Goal: Task Accomplishment & Management: Complete application form

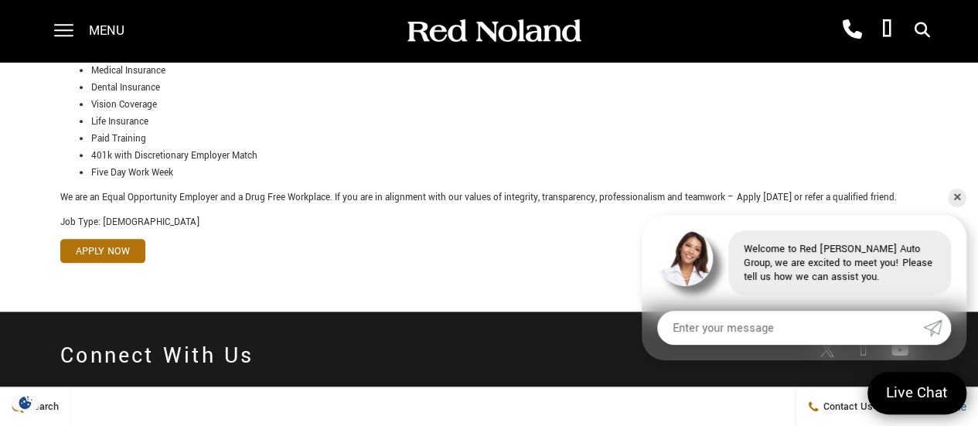
scroll to position [852, 0]
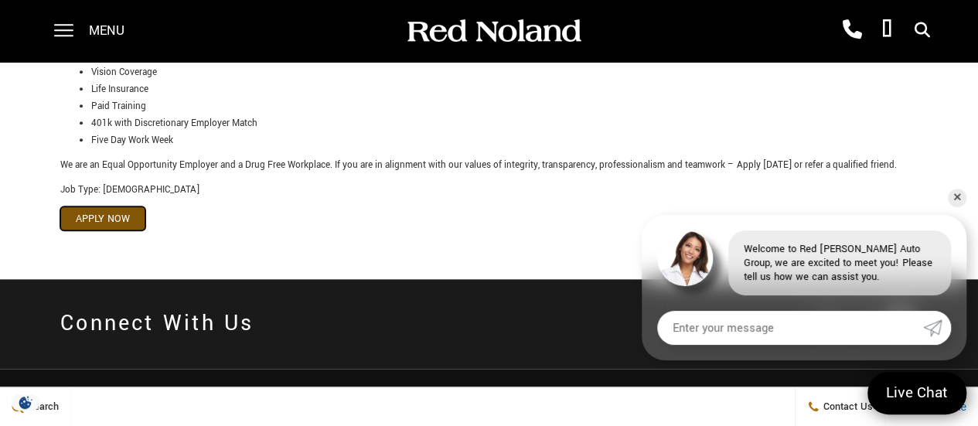
click at [121, 206] on link "Apply Now" at bounding box center [102, 218] width 85 height 24
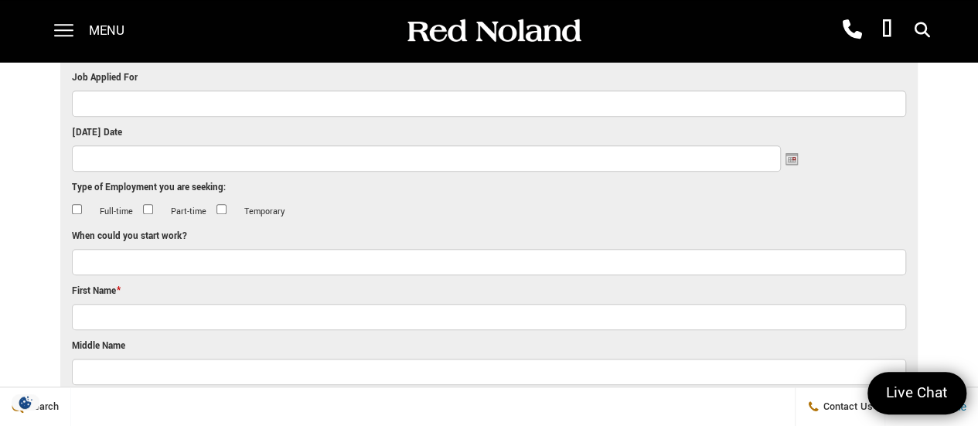
scroll to position [309, 0]
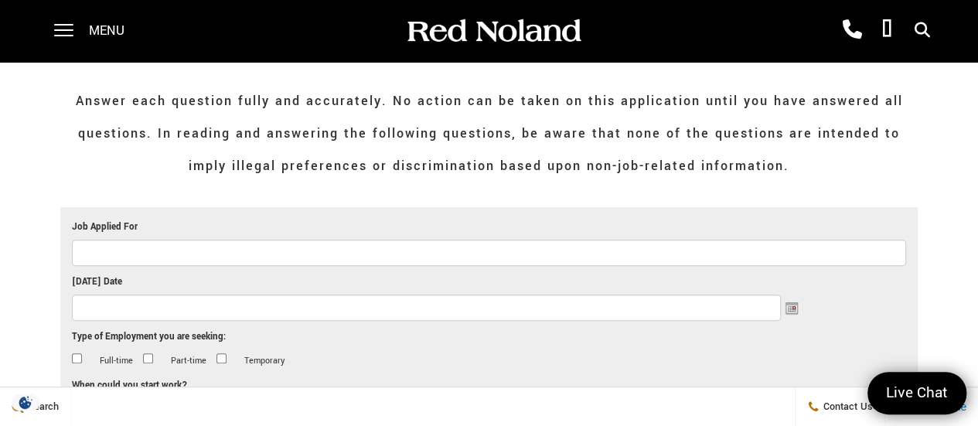
click at [235, 257] on input "Job Applied For" at bounding box center [489, 253] width 834 height 26
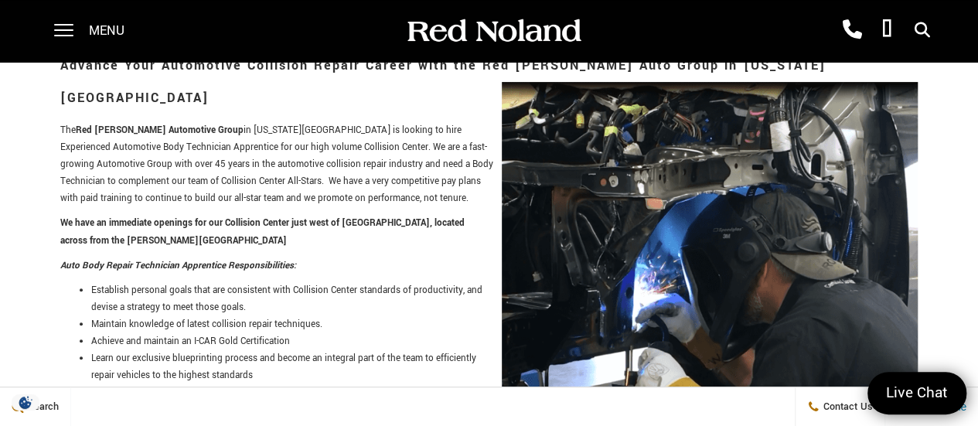
scroll to position [173, 0]
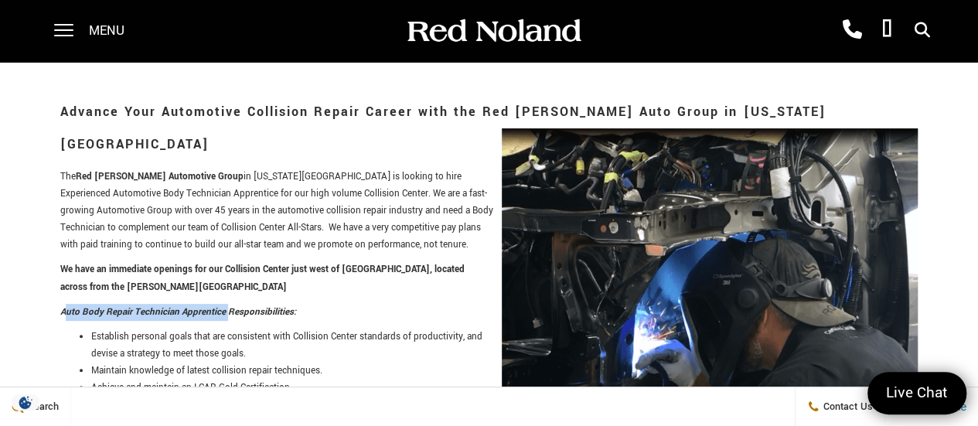
drag, startPoint x: 65, startPoint y: 278, endPoint x: 144, endPoint y: 275, distance: 78.9
click at [226, 304] on p "Auto Body Repair Technician Apprentice Responsibilities:" at bounding box center [489, 312] width 858 height 17
drag, startPoint x: 61, startPoint y: 279, endPoint x: 229, endPoint y: 276, distance: 167.8
click at [230, 305] on em "Auto Body Repair Technician Apprentice Responsibilities:" at bounding box center [178, 311] width 236 height 13
copy em "Auto Body Repair Technician Apprentice"
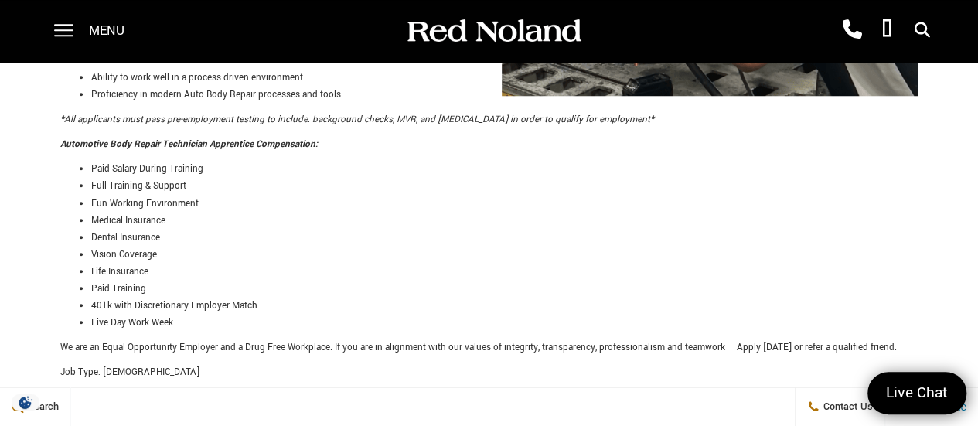
scroll to position [792, 0]
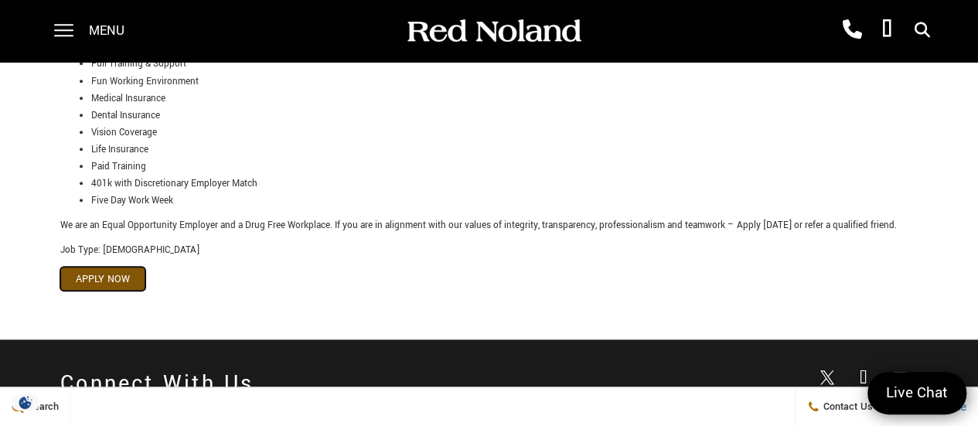
click at [127, 267] on link "Apply Now" at bounding box center [102, 279] width 85 height 24
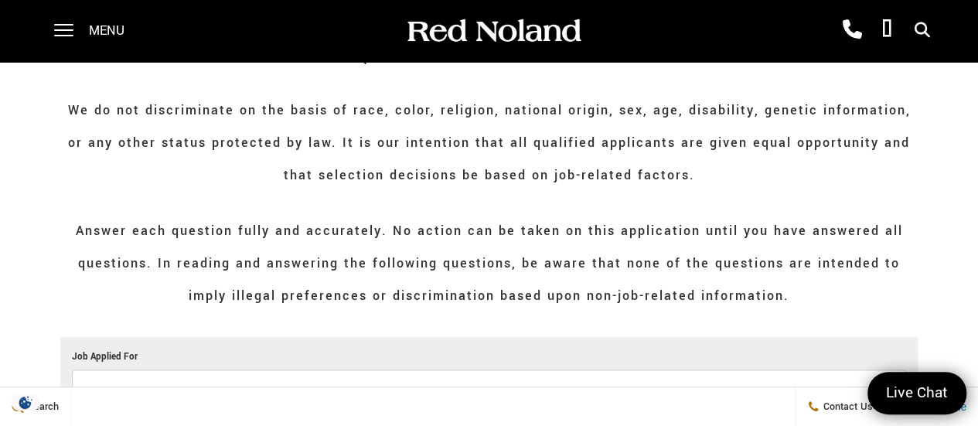
scroll to position [232, 0]
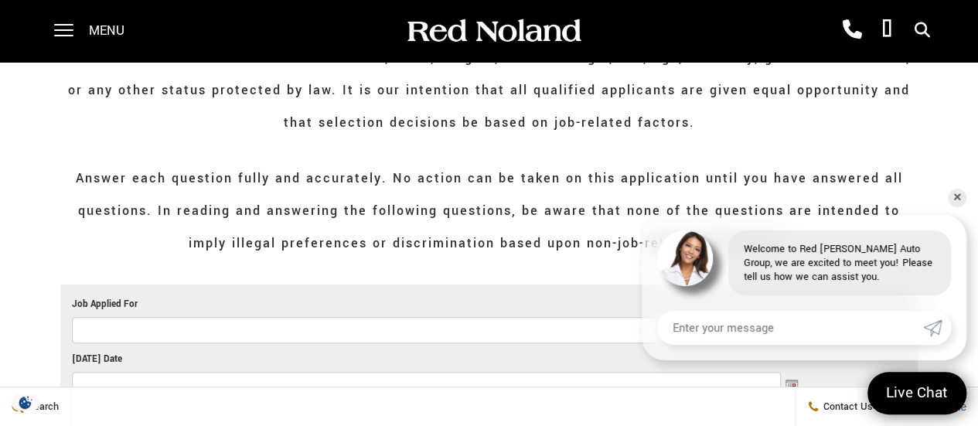
click at [274, 336] on input "Job Applied For" at bounding box center [489, 330] width 834 height 26
paste input "Auto Body Repair Technician Apprentice"
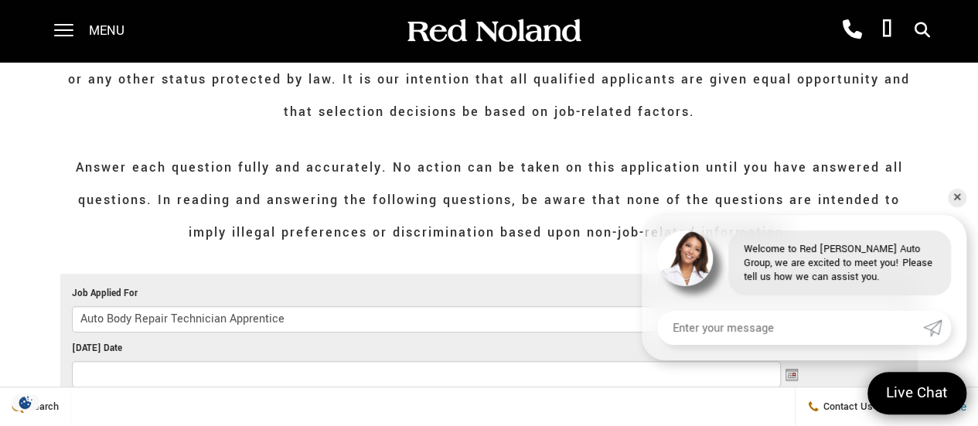
scroll to position [309, 0]
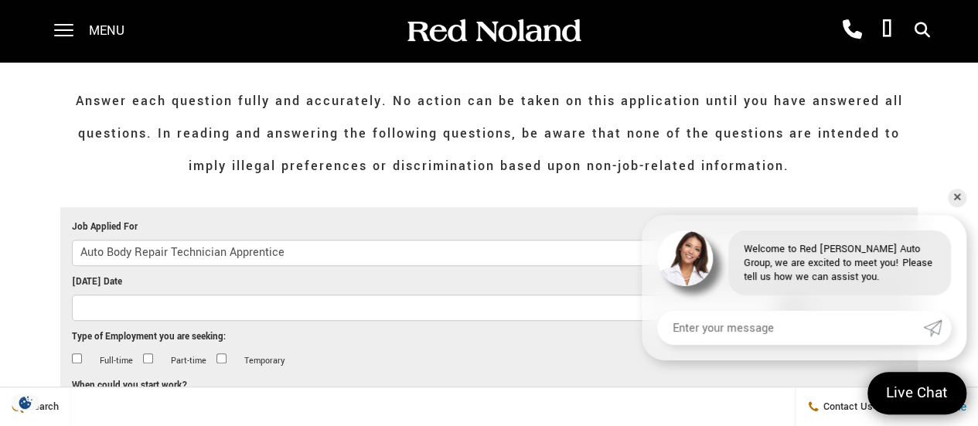
type input "Auto Body Repair Technician Apprentice"
click at [247, 316] on input "Today's Date" at bounding box center [426, 308] width 709 height 26
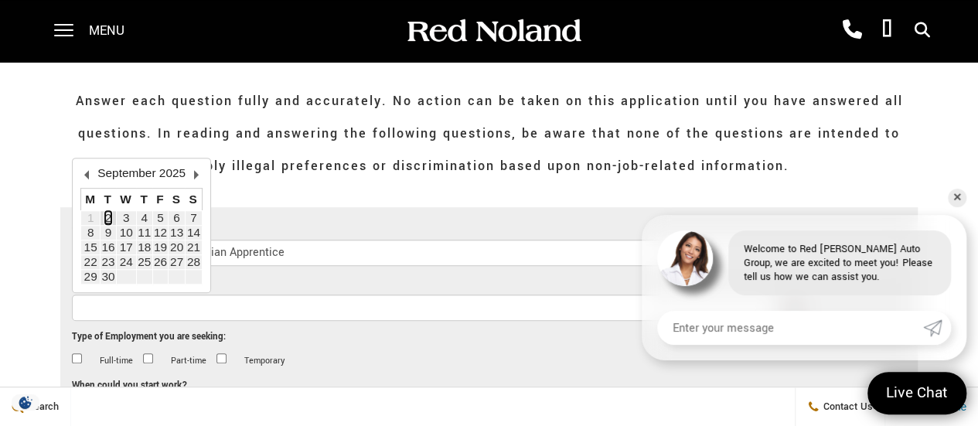
click at [110, 216] on link "2" at bounding box center [108, 217] width 7 height 13
type input "09/02/2025"
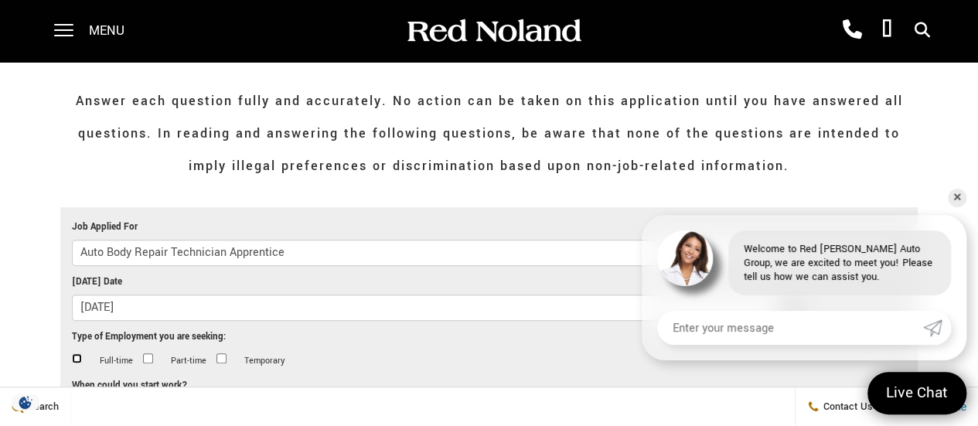
drag, startPoint x: 79, startPoint y: 359, endPoint x: 90, endPoint y: 360, distance: 10.9
click at [80, 360] on input "Full-time" at bounding box center [77, 358] width 10 height 10
checkbox input "true"
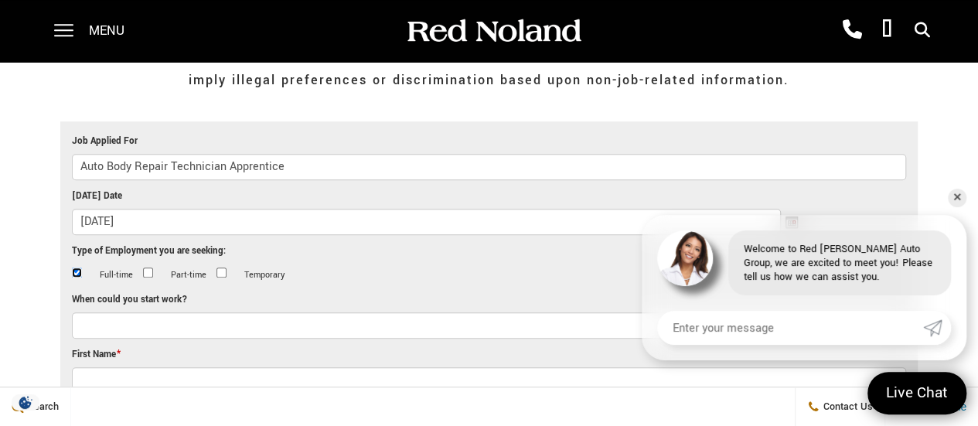
scroll to position [464, 0]
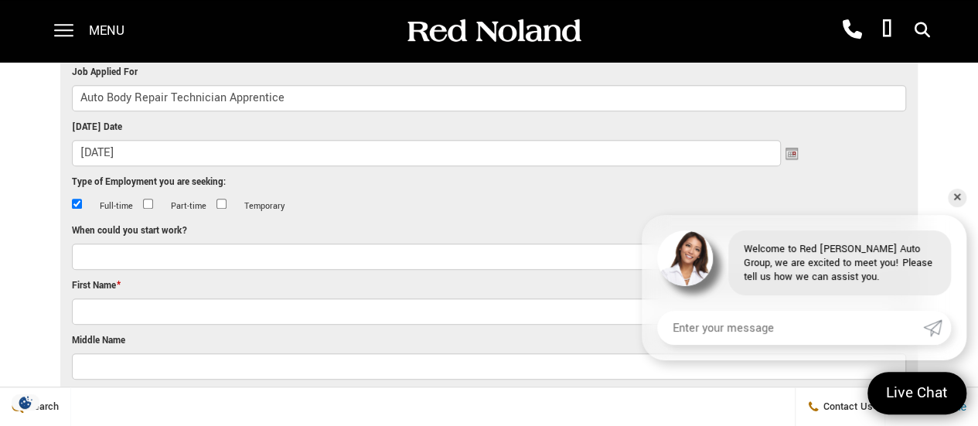
click at [215, 258] on input "When could you start work?" at bounding box center [489, 257] width 834 height 26
type input "2"
type input "W"
type input "Need 2 week notice for current position"
click at [207, 308] on input "Cody" at bounding box center [489, 311] width 834 height 26
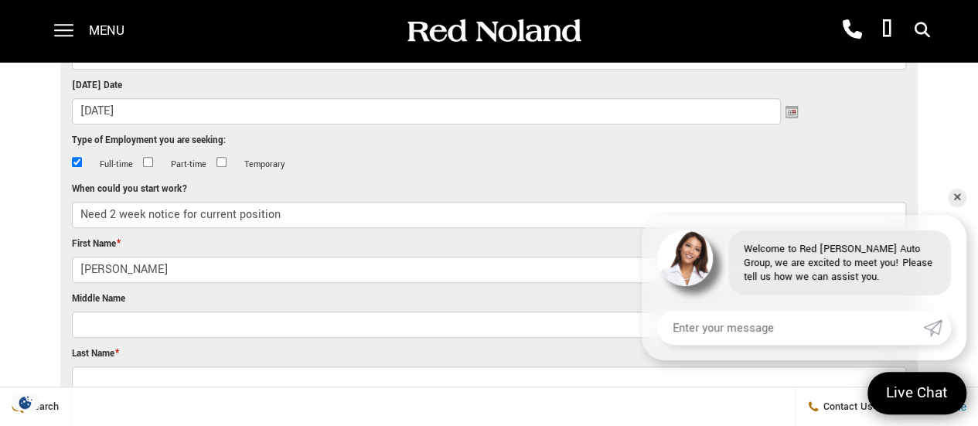
scroll to position [541, 0]
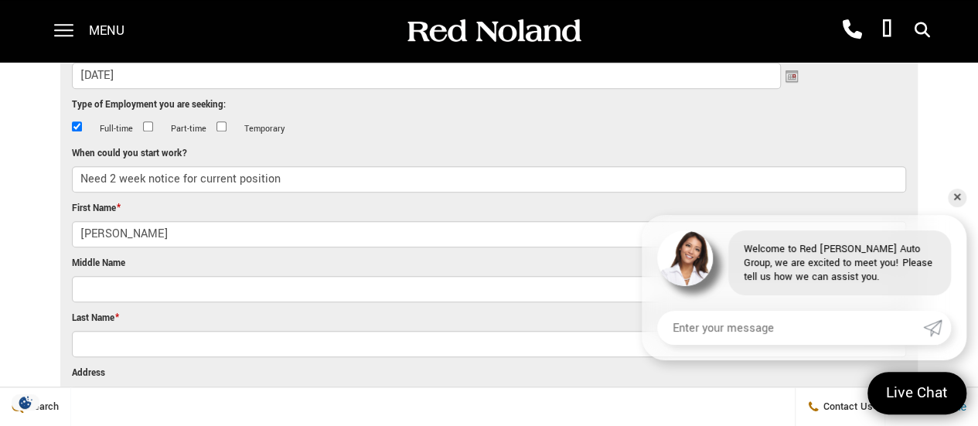
type input "Cody"
click at [210, 343] on input "Last Name *" at bounding box center [489, 344] width 834 height 26
type input "Spann"
type input "Renee"
type input "446 LOST LAKE DR"
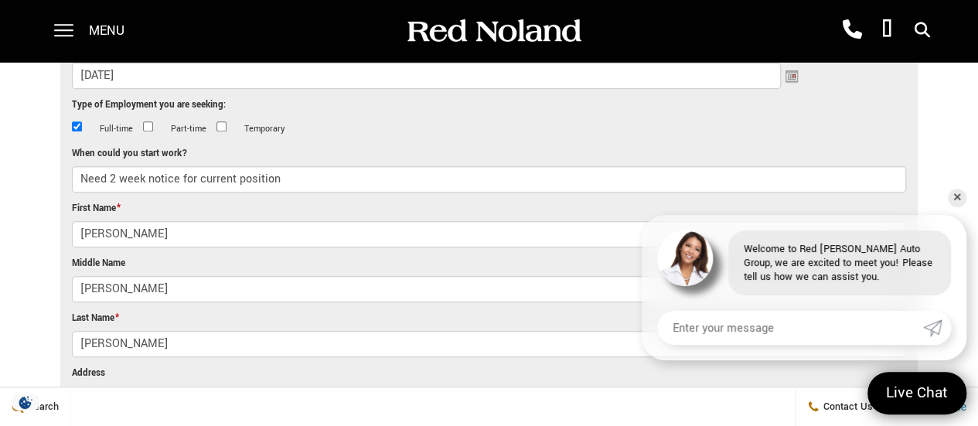
type input "Divide"
select select "[US_STATE]"
type input "80814-9716"
type input "7196856910"
type input "cody.spann0706@gmail.com"
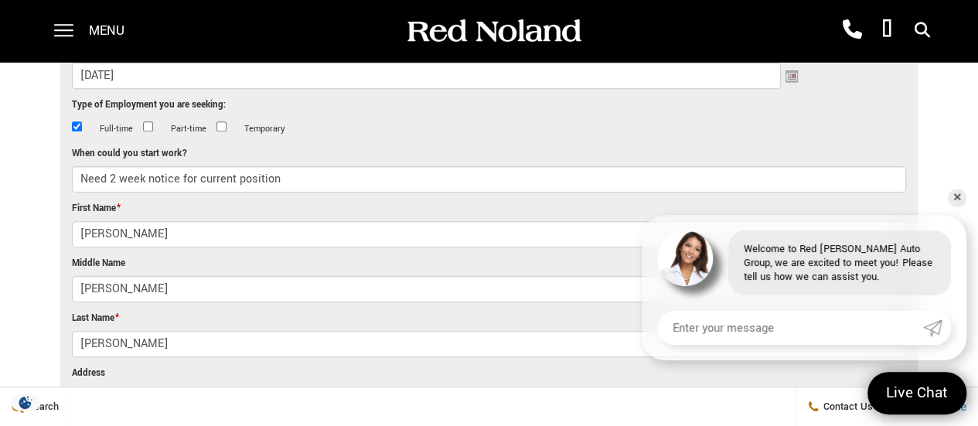
type input "(719) 685-6910"
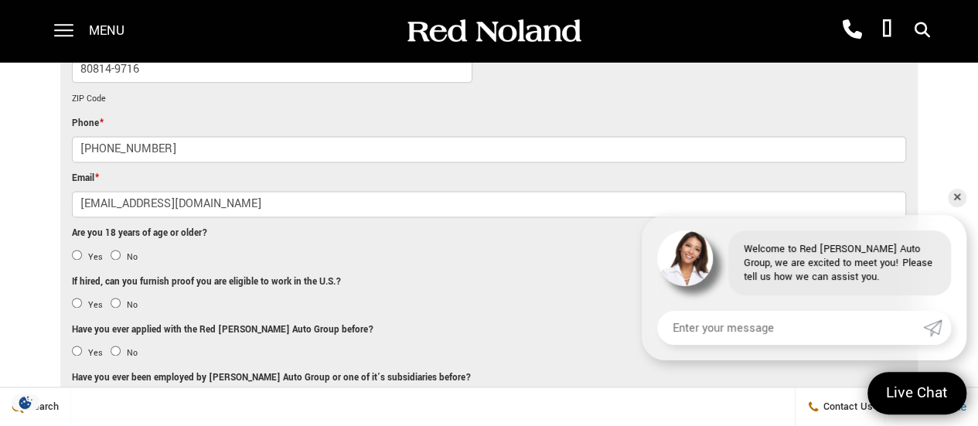
scroll to position [1005, 0]
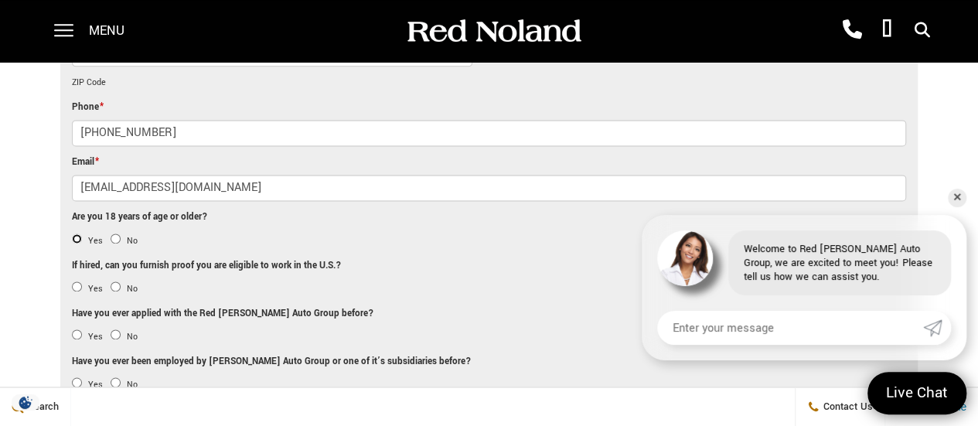
click at [77, 234] on input "Yes" at bounding box center [77, 239] width 10 height 10
radio input "true"
click at [79, 281] on input "Yes" at bounding box center [77, 286] width 10 height 10
radio input "true"
click at [79, 329] on input "Yes" at bounding box center [77, 334] width 10 height 10
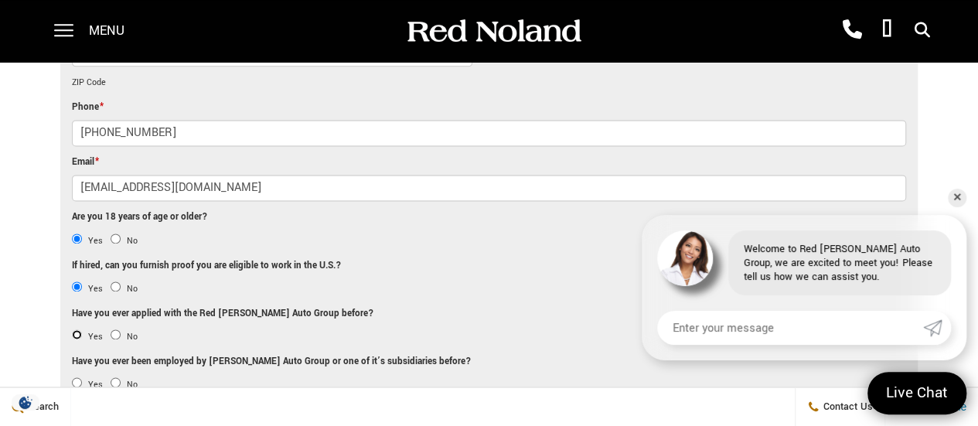
radio input "true"
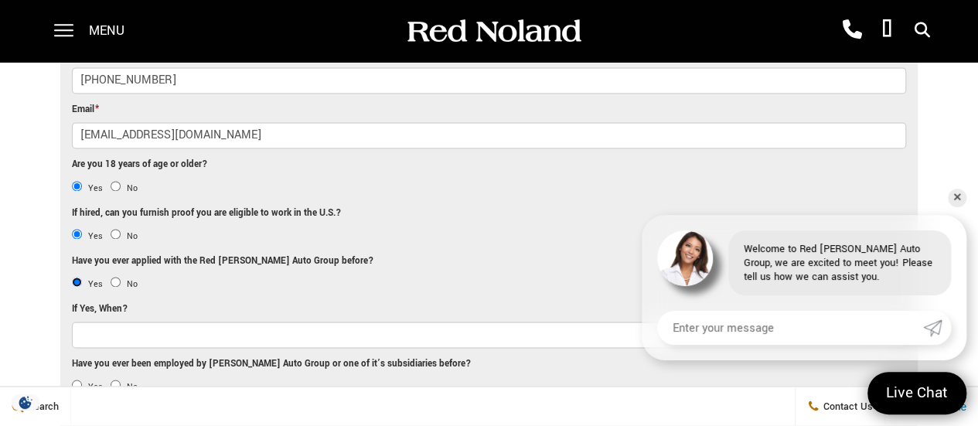
scroll to position [1083, 0]
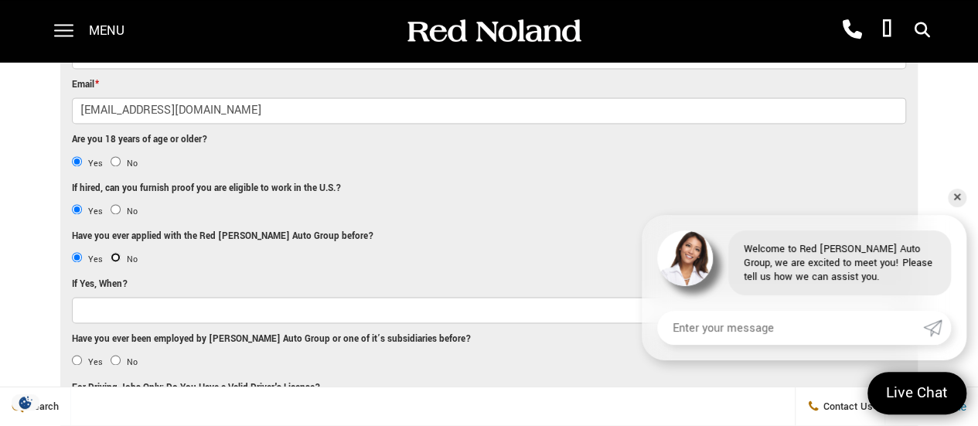
click at [115, 252] on input "No" at bounding box center [116, 257] width 10 height 10
radio input "true"
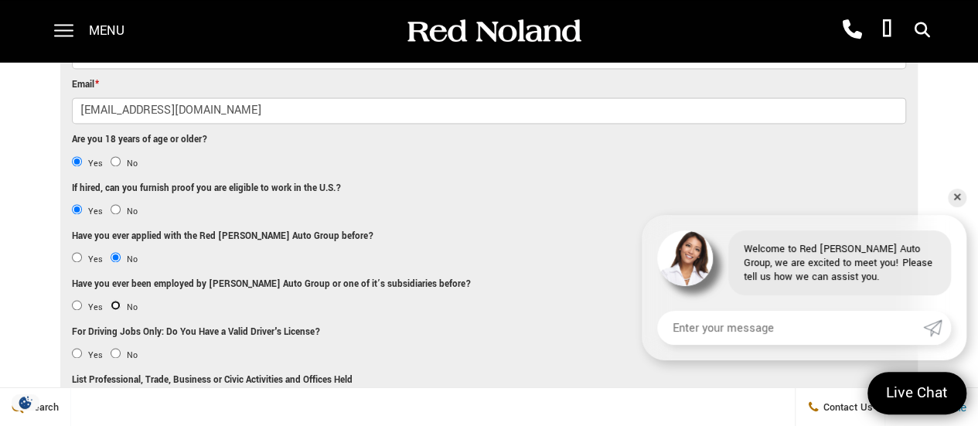
click at [115, 300] on input "No" at bounding box center [116, 305] width 10 height 10
radio input "true"
click at [78, 348] on input "Yes" at bounding box center [77, 353] width 10 height 10
radio input "true"
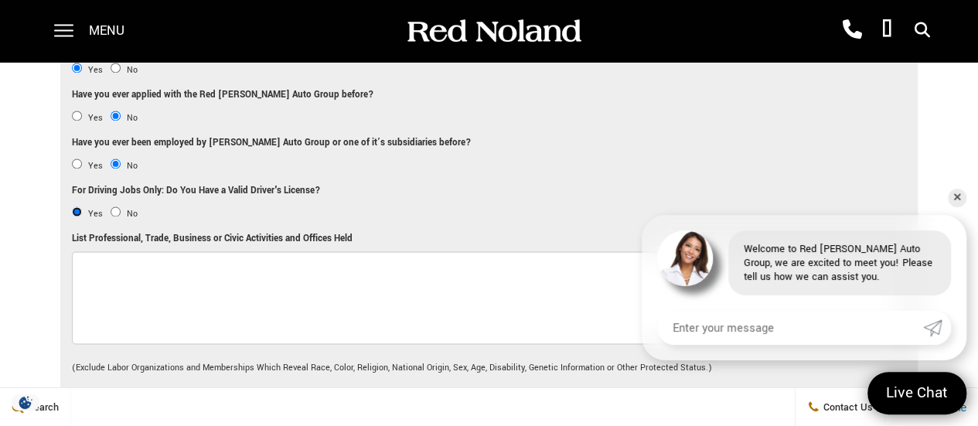
scroll to position [1237, 0]
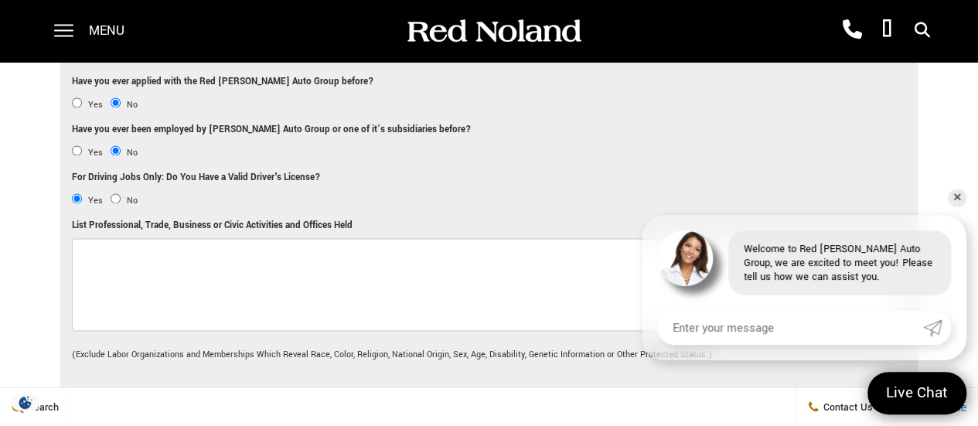
click at [135, 281] on textarea "List Professional, Trade, Business or Civic Activities and Offices Held" at bounding box center [489, 284] width 834 height 93
type textarea "W"
type textarea "Y"
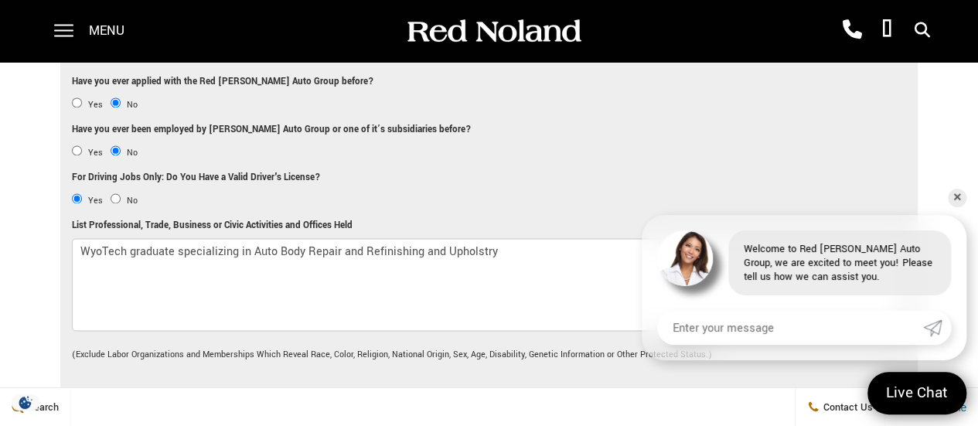
click at [497, 179] on li "For Driving Jobs Only: Do You Have a Valid Driver's License? Yes No" at bounding box center [489, 193] width 834 height 48
drag, startPoint x: 479, startPoint y: 243, endPoint x: 508, endPoint y: 245, distance: 28.7
click at [479, 245] on textarea "WyoTech graduate specializing in Auto Body Repair and Refinishing and Upholstry" at bounding box center [489, 284] width 834 height 93
click at [458, 284] on textarea "WyoTech graduate specializing in Auto Body Repair and Refinishing and Upholstery" at bounding box center [489, 284] width 834 height 93
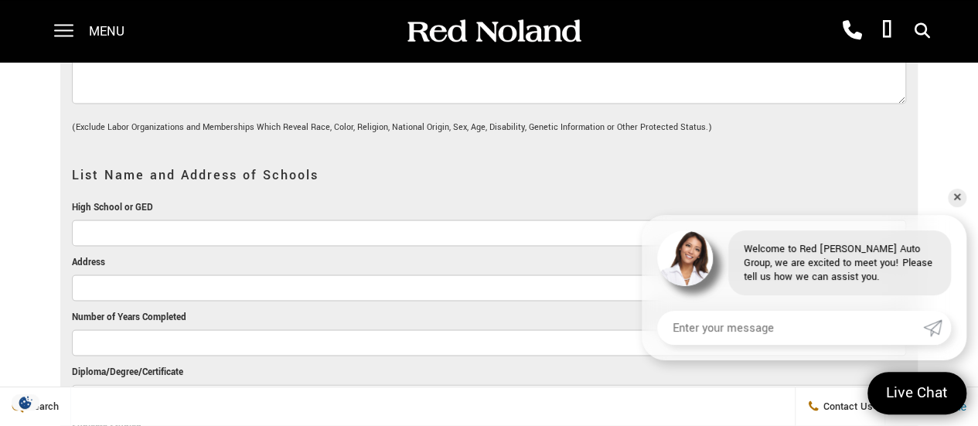
scroll to position [1469, 0]
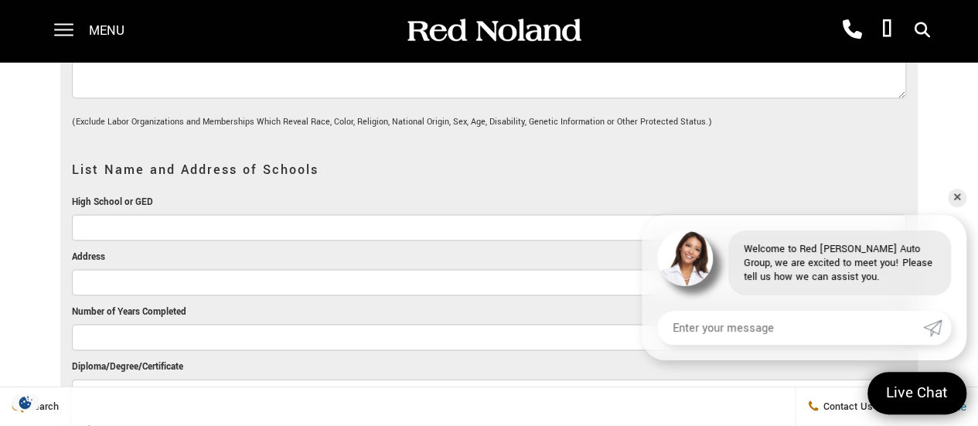
type textarea "WyoTech graduate specializing in Auto Body Repair and Refinishing and Upholstery"
click at [223, 215] on input "High School or GED" at bounding box center [489, 228] width 834 height 26
type input "Woodland Park High School"
click at [223, 270] on input "Address" at bounding box center [489, 283] width 834 height 26
click at [133, 330] on input "Number of Years Completed" at bounding box center [489, 338] width 834 height 26
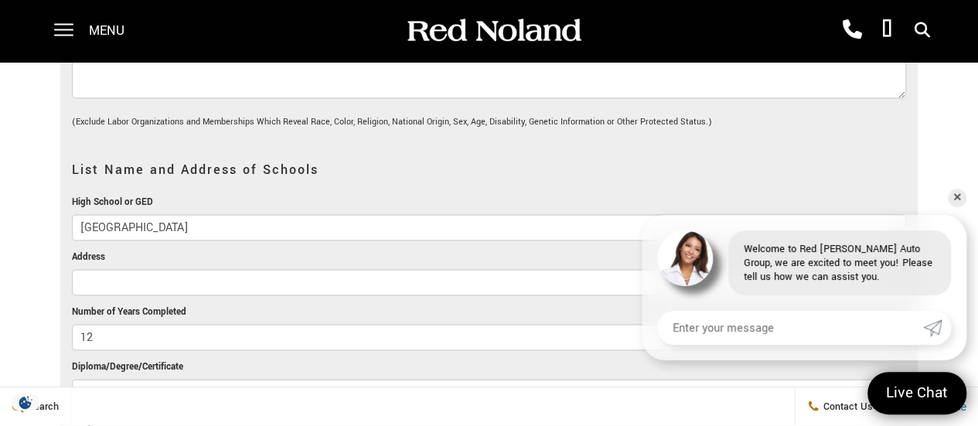
type input "1"
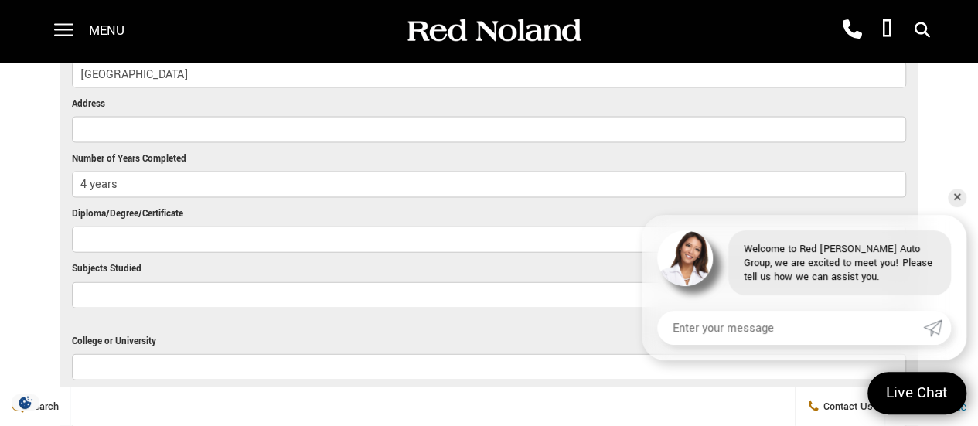
scroll to position [1624, 0]
type input "4 years"
click at [238, 234] on input "Diploma/Degree/Certificate" at bounding box center [489, 238] width 834 height 26
type input "Diploma"
click at [226, 281] on input "Subjects Studied" at bounding box center [489, 294] width 834 height 26
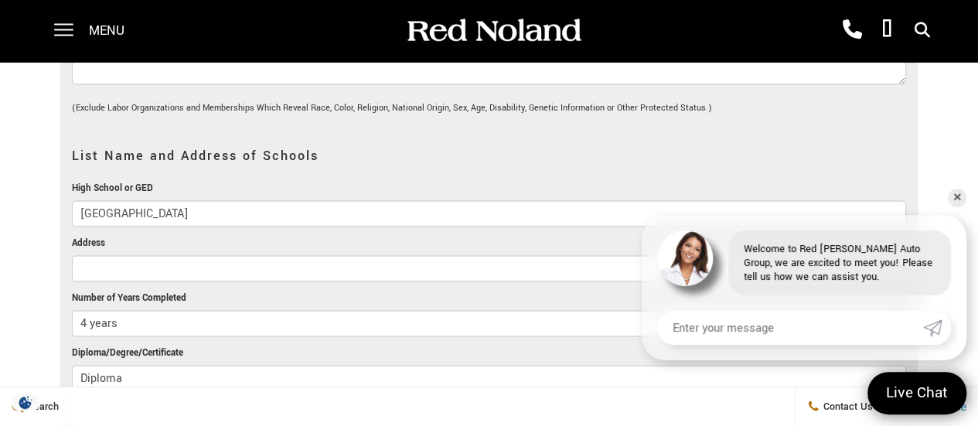
scroll to position [1469, 0]
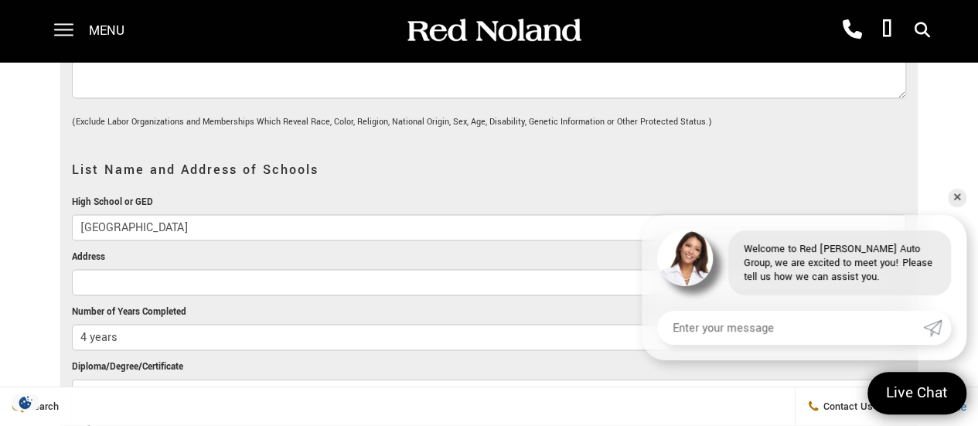
type input "General"
click at [199, 279] on input "Address" at bounding box center [489, 283] width 834 height 26
paste input "151 Panther Way Woodland Park, CO 80863"
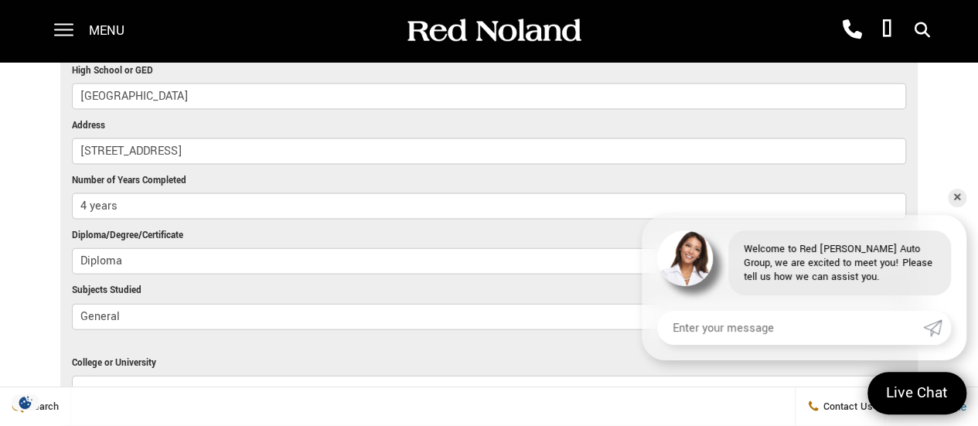
scroll to position [1701, 0]
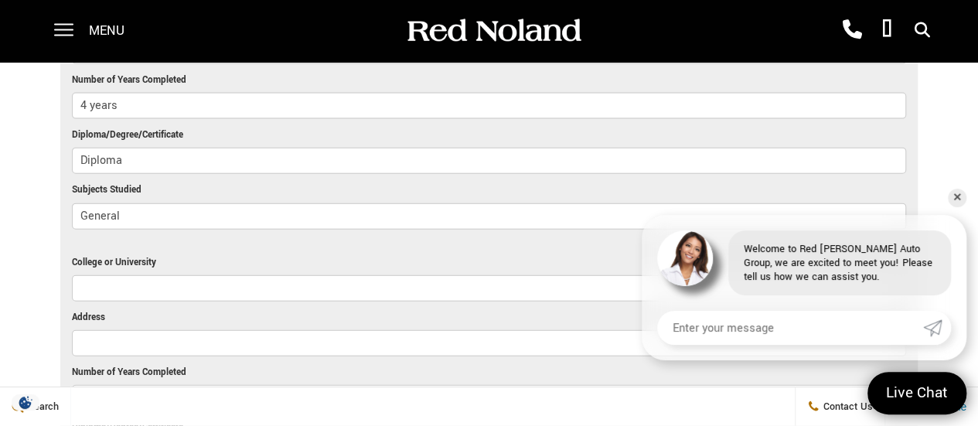
type input "151 Panther Way Woodland Park, CO 80863"
click at [275, 287] on input "College or University" at bounding box center [489, 288] width 834 height 26
click at [276, 285] on input "College or University" at bounding box center [489, 288] width 834 height 26
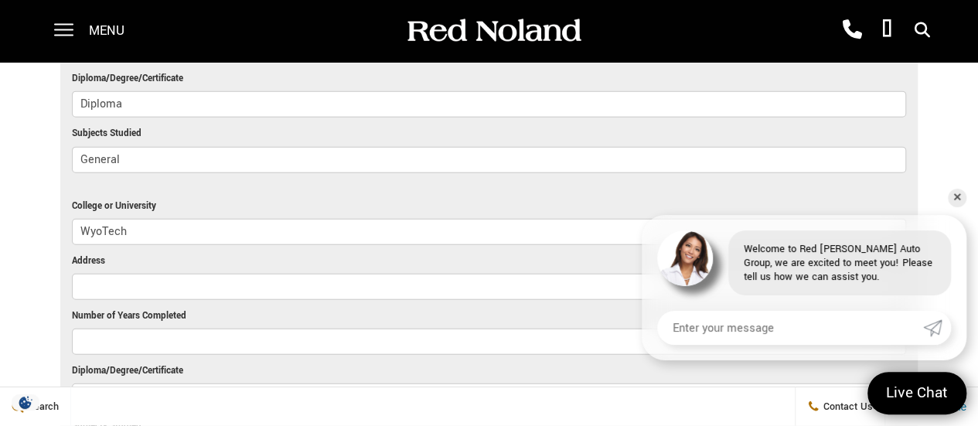
scroll to position [1779, 0]
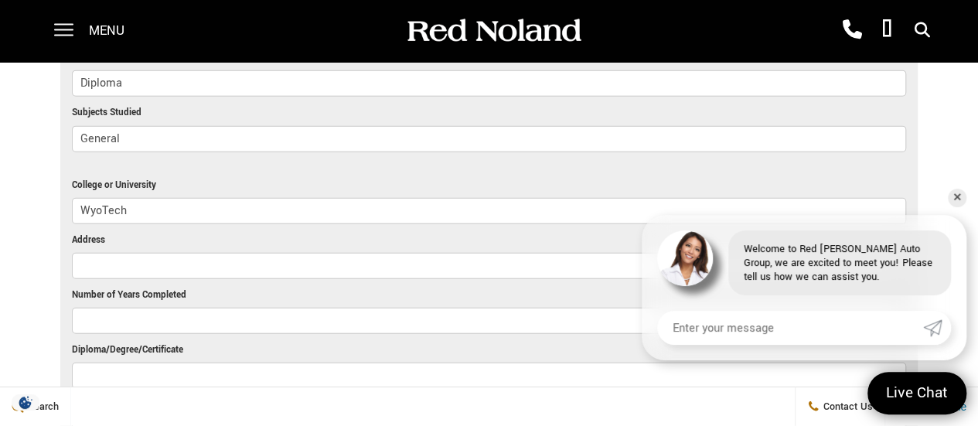
type input "WyoTech"
click at [247, 318] on input "Number of Years Completed" at bounding box center [489, 321] width 834 height 26
type input "1"
click at [224, 363] on input "Diploma/Degree/Certificate" at bounding box center [489, 376] width 834 height 26
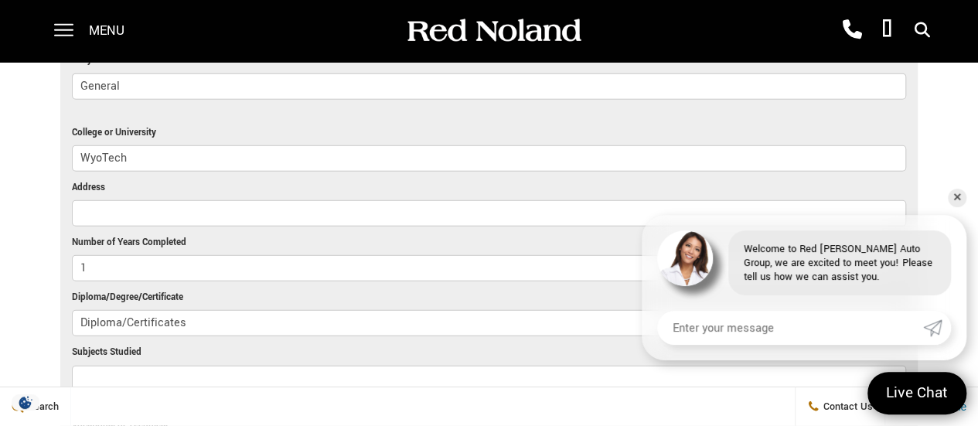
scroll to position [1856, 0]
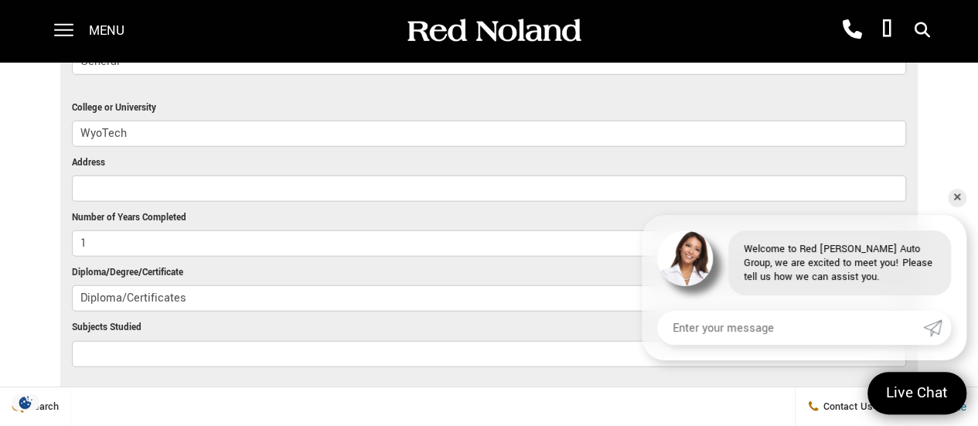
type input "Diploma/Certificates"
click at [238, 343] on input "Subjects Studied" at bounding box center [489, 354] width 834 height 26
type input "Auto Body Repair/Refinishing and Upholstery"
click at [182, 177] on input "Address" at bounding box center [489, 189] width 834 height 26
paste input "1889 Venture Dr, Laramie, WY 82070"
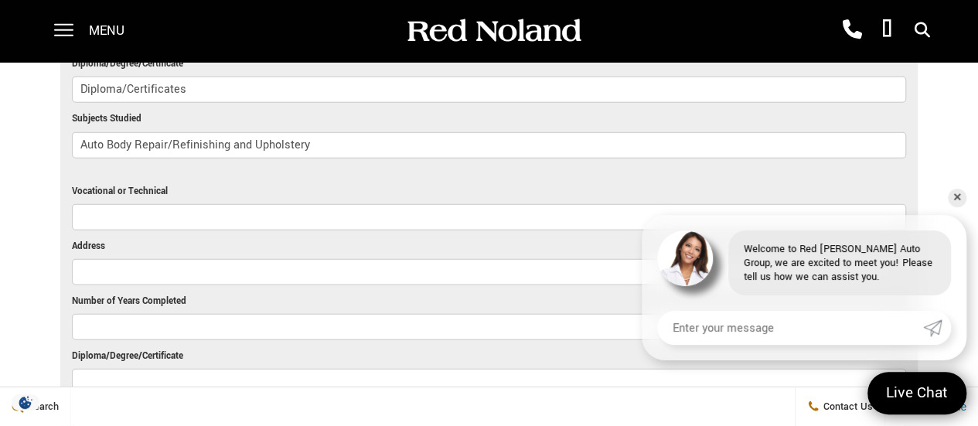
scroll to position [2088, 0]
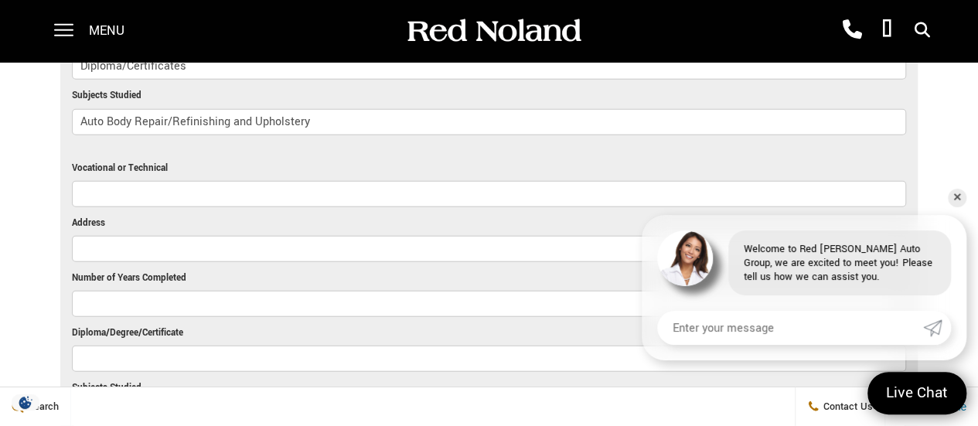
type input "1889 Venture Dr, Laramie, WY 82070"
click at [255, 189] on input "Vocational or Technical" at bounding box center [489, 194] width 834 height 26
type input "WyoTech"
paste input "1889 Venture Dr, Laramie, WY 82070"
type input "1889 Venture Dr, Laramie, WY 82070"
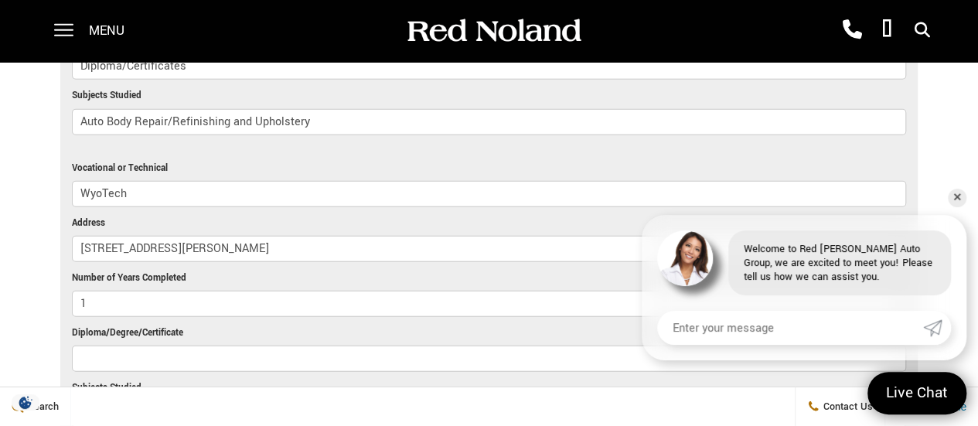
type input "1"
type input "Diploma/Certificates"
drag, startPoint x: 79, startPoint y: 105, endPoint x: 336, endPoint y: 117, distance: 257.8
click at [336, 117] on input "Auto Body Repair/Refinishing and Upholstery" at bounding box center [489, 122] width 834 height 26
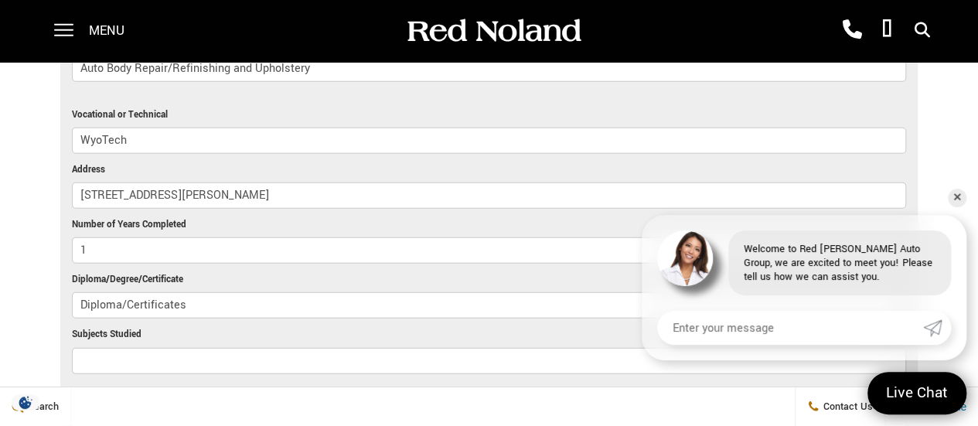
scroll to position [2165, 0]
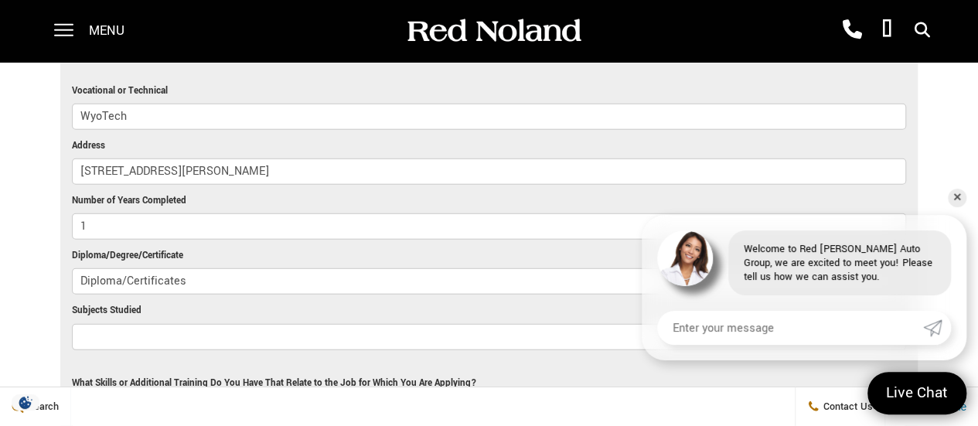
click at [236, 324] on input "Subjects Studied" at bounding box center [489, 337] width 834 height 26
paste input "Auto Body Repair/Refinishing and Upholstery"
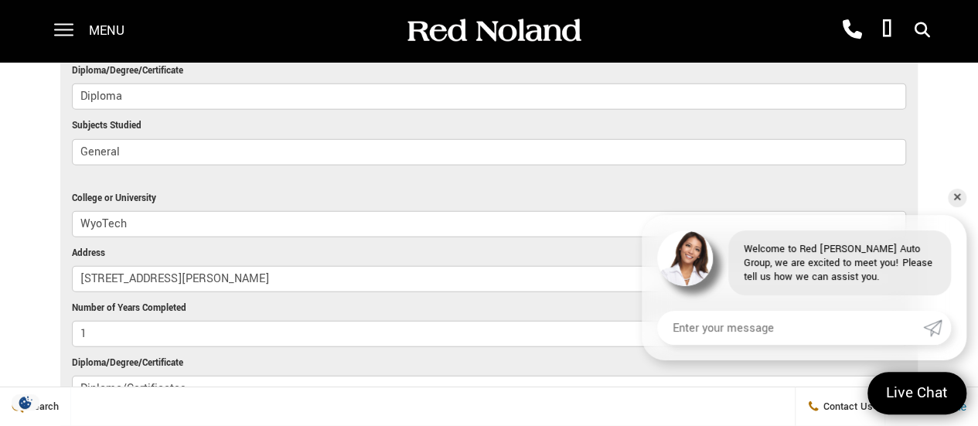
scroll to position [1779, 0]
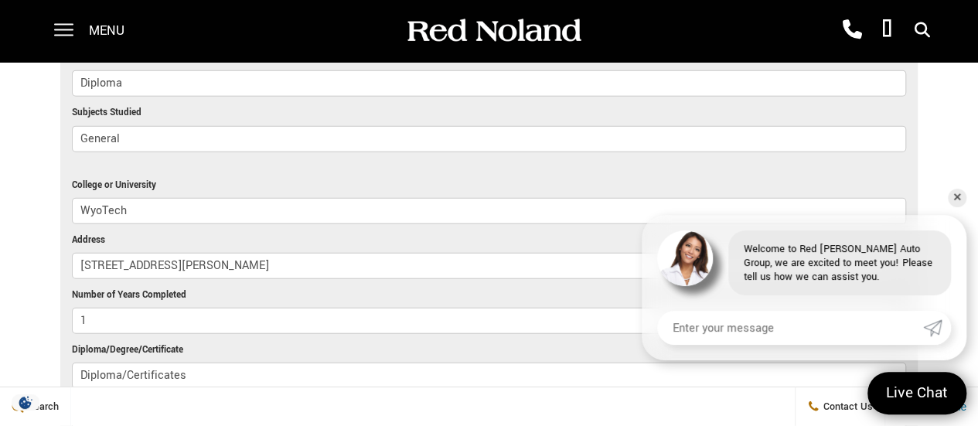
type input "Auto Body Repair/Refinishing and Upholstery"
click at [104, 198] on input "WyoTech" at bounding box center [489, 211] width 834 height 26
click at [102, 254] on input "1889 Venture Dr, Laramie, WY 82070" at bounding box center [489, 266] width 834 height 26
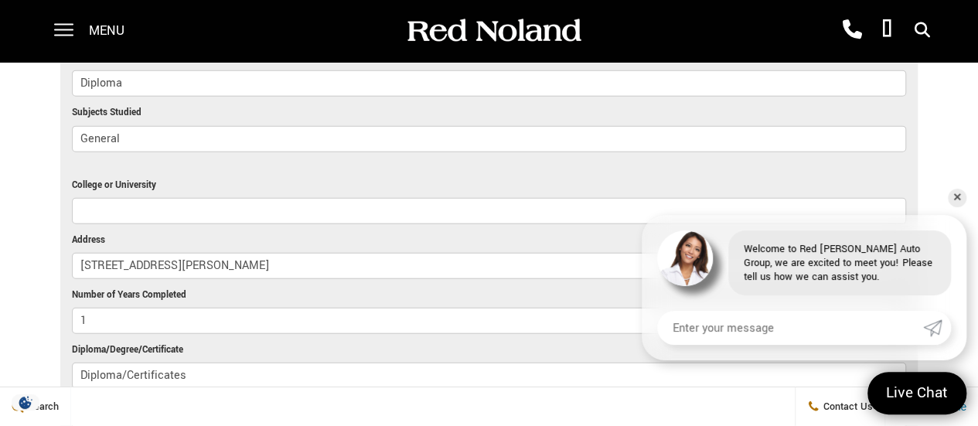
click at [102, 254] on input "1889 Venture Dr, Laramie, WY 82070" at bounding box center [489, 266] width 834 height 26
click at [106, 308] on input "1" at bounding box center [489, 321] width 834 height 26
click at [109, 363] on input "Diploma/Certificates" at bounding box center [489, 376] width 834 height 26
click at [110, 363] on input "/Certificates" at bounding box center [489, 376] width 834 height 26
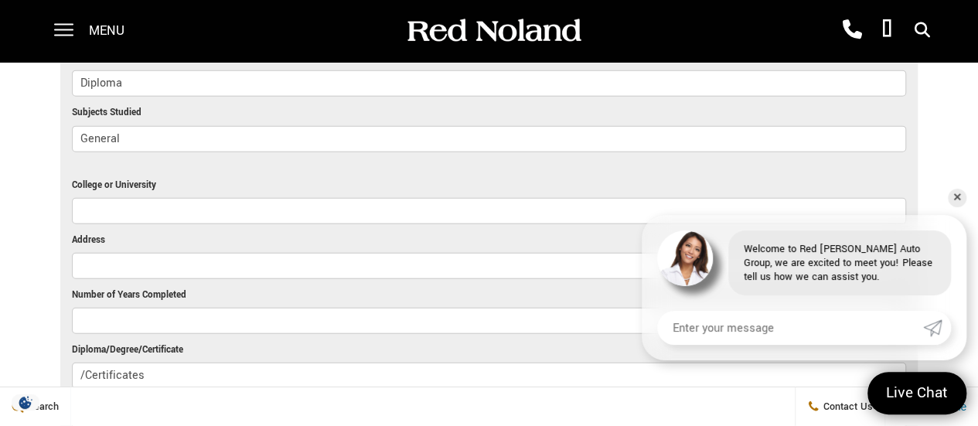
click at [111, 363] on input "/Certificates" at bounding box center [489, 376] width 834 height 26
type input "/"
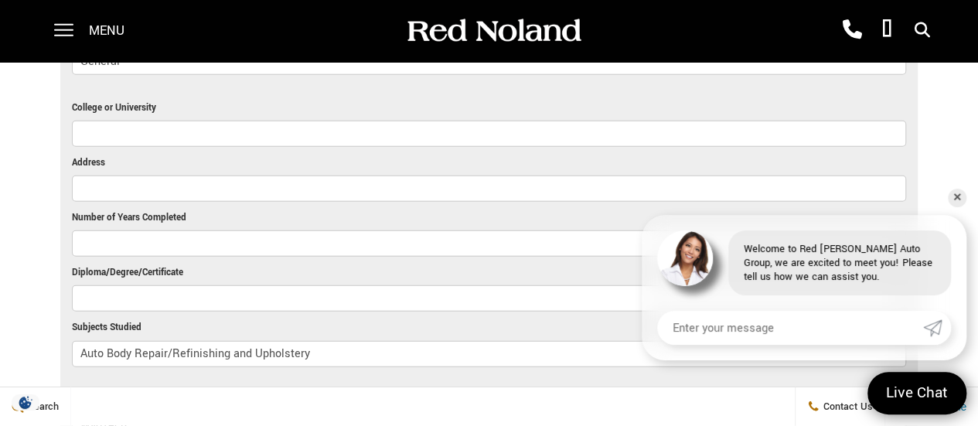
click at [133, 341] on input "Auto Body Repair/Refinishing and Upholstery" at bounding box center [489, 354] width 834 height 26
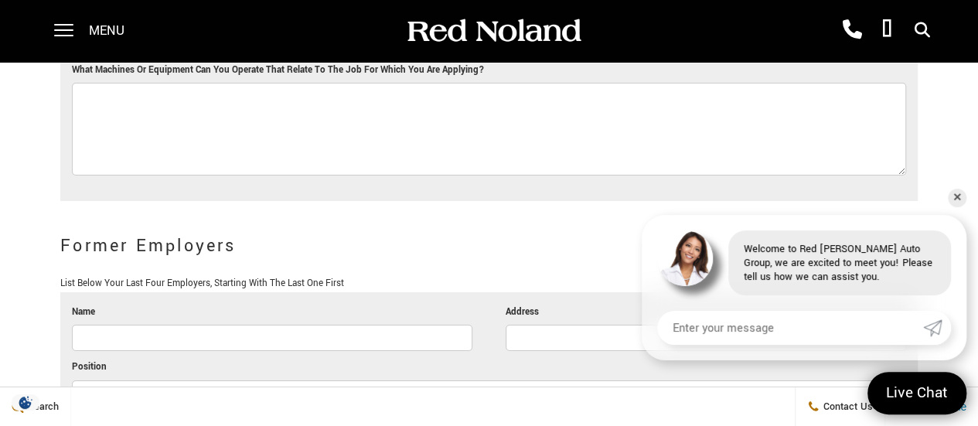
scroll to position [2629, 0]
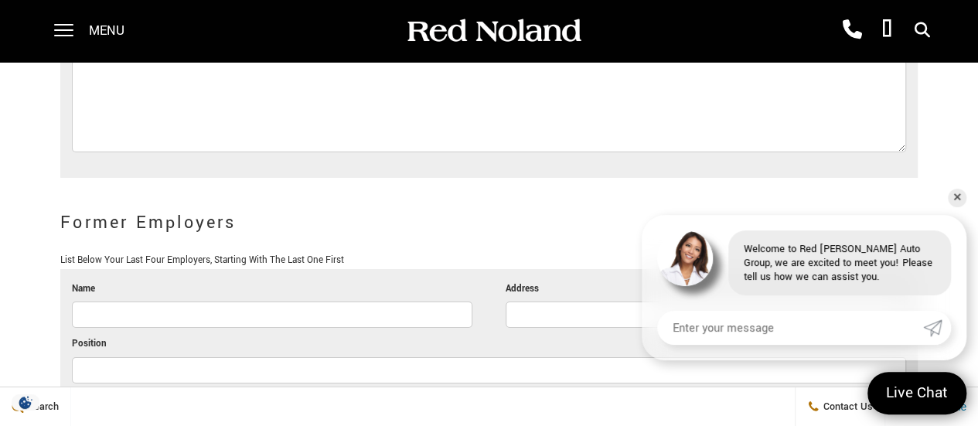
click at [185, 302] on input "Name" at bounding box center [272, 315] width 401 height 26
type input "Carvana"
click at [539, 302] on input "Address" at bounding box center [706, 315] width 401 height 26
paste input "10610 Charter Oak Ranch Rd, Fountain, CO 80817"
type input "10610 Charter Oak Ranch Rd, Fountain, CO 80817"
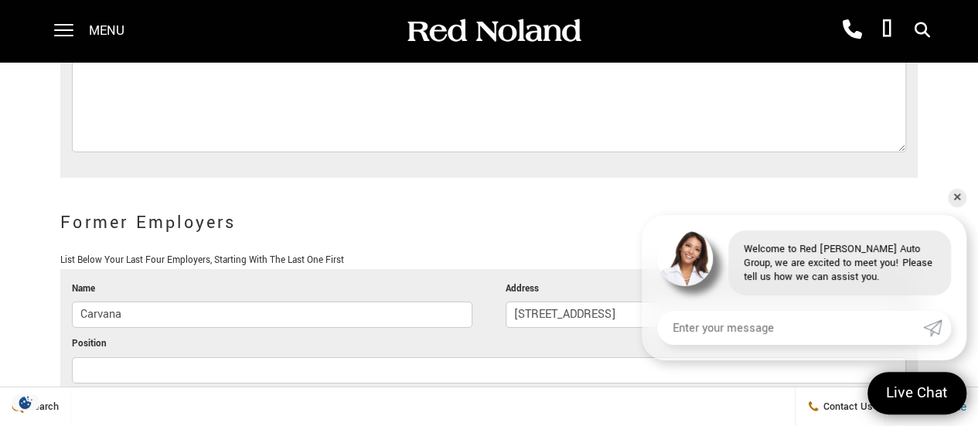
click at [264, 357] on input "Position" at bounding box center [489, 370] width 834 height 26
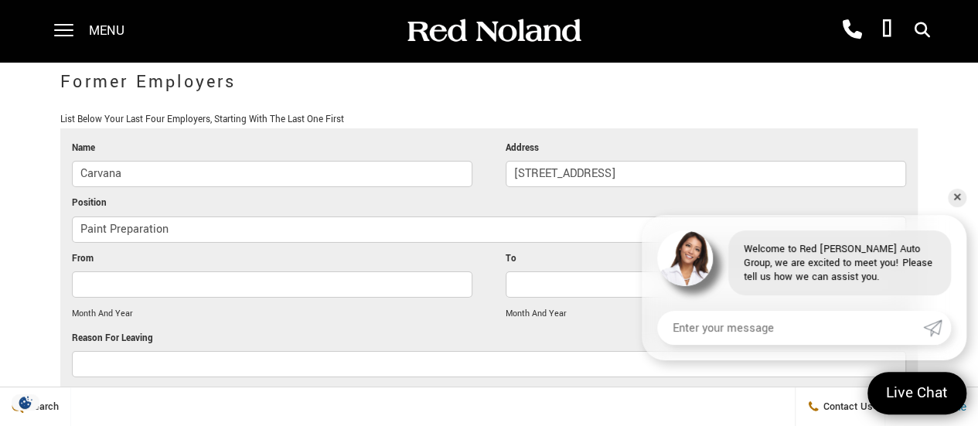
scroll to position [2784, 0]
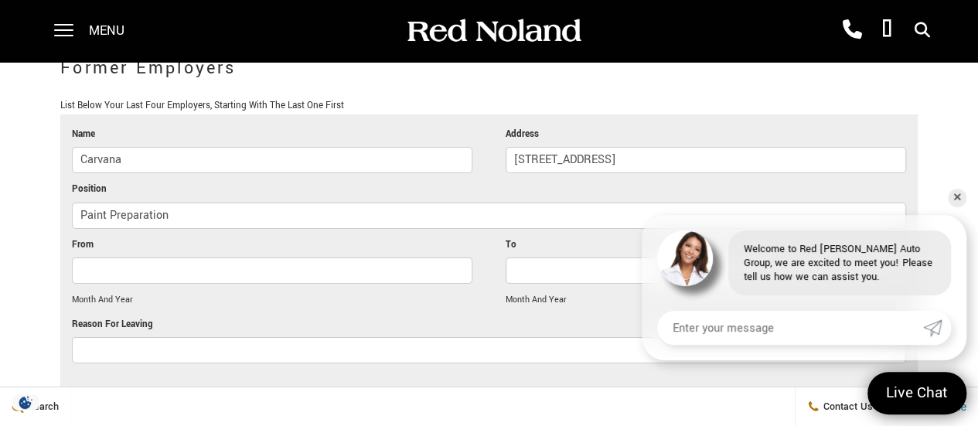
type input "Paint Preparation"
click at [213, 258] on input "From" at bounding box center [272, 271] width 401 height 26
type input "July 2025"
click at [543, 258] on input "To" at bounding box center [706, 271] width 401 height 26
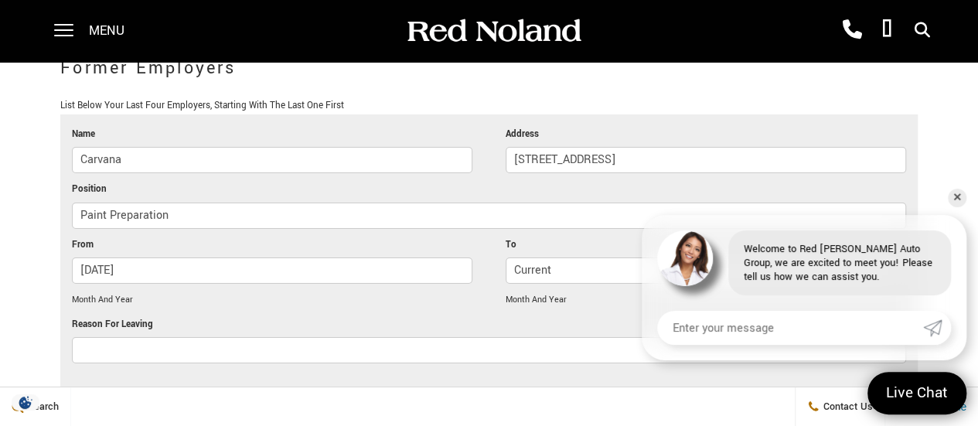
type input "Current"
click at [217, 337] on input "Reason For Leaving" at bounding box center [489, 350] width 834 height 26
click at [456, 292] on li "From July 2025 Month And Year" at bounding box center [272, 277] width 401 height 80
click at [457, 337] on input "Reason For Leaving" at bounding box center [489, 350] width 834 height 26
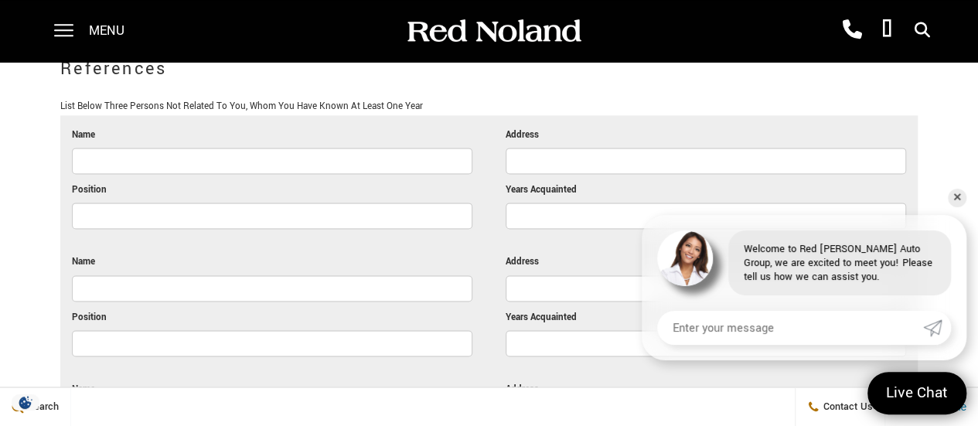
scroll to position [3944, 0]
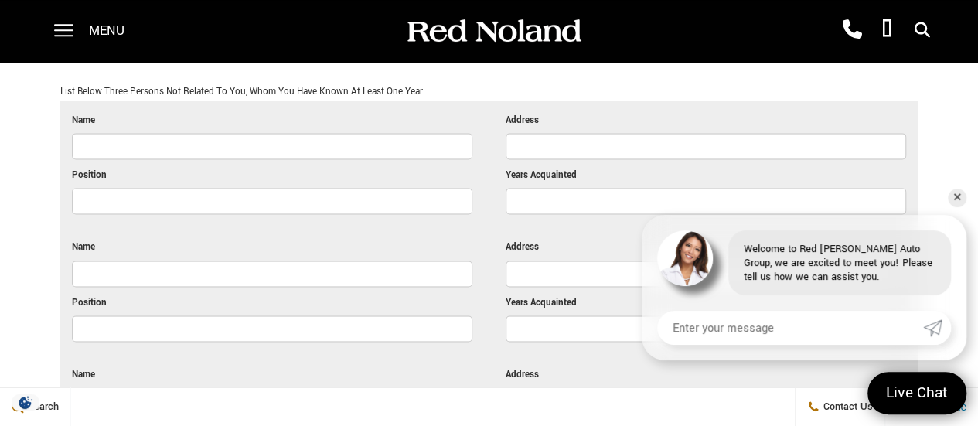
type input "Looking for opportunities to gain more experience."
click at [962, 198] on link "✕" at bounding box center [957, 198] width 19 height 19
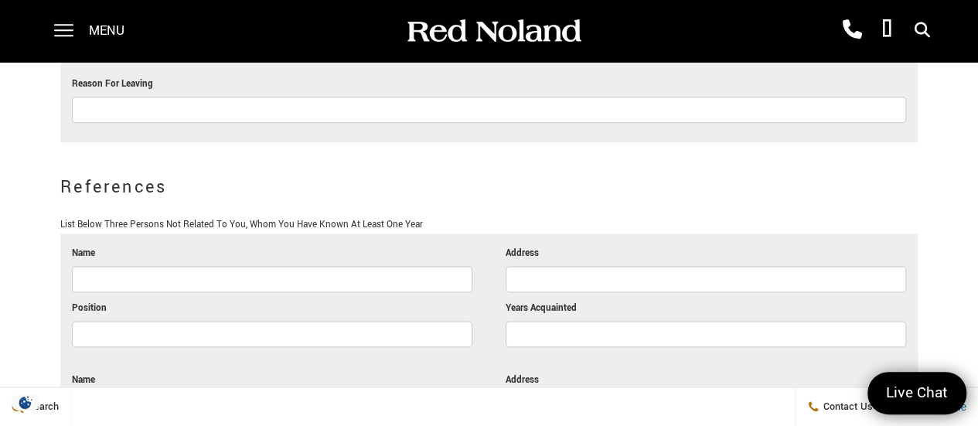
scroll to position [3789, 0]
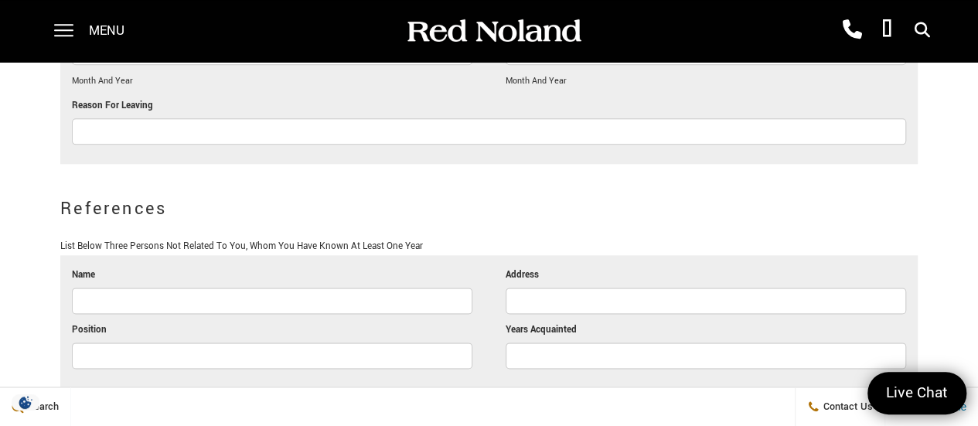
click at [273, 288] on input "Name" at bounding box center [272, 301] width 401 height 26
type input "A"
click at [273, 288] on input "Name" at bounding box center [272, 301] width 401 height 26
type input "Amanda Osborne"
type input "4015 Valli Vista Rd, Colorado Springs CO 80909"
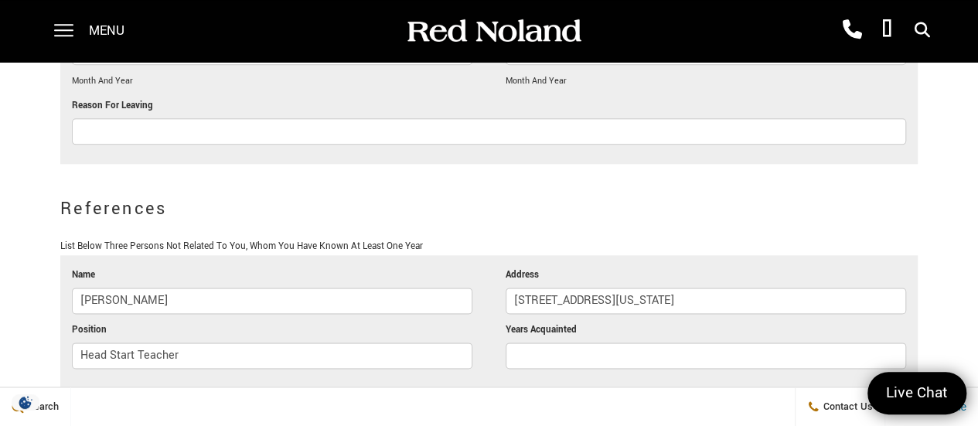
type input "Head Start Teacher"
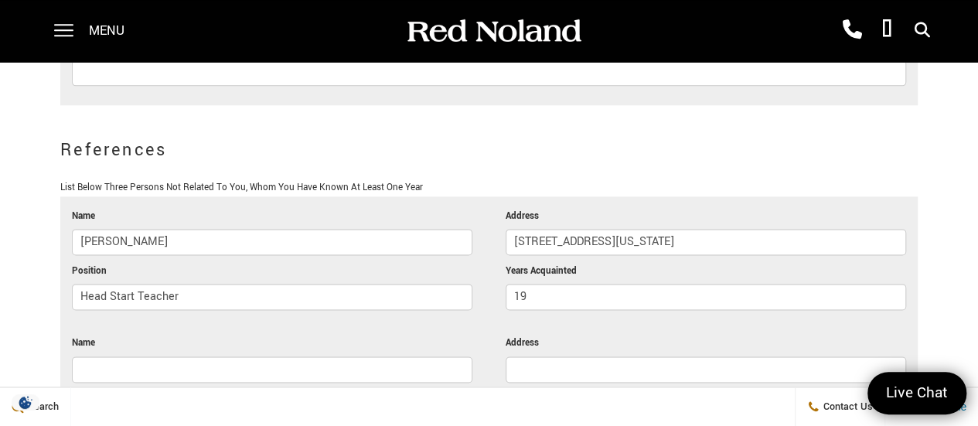
scroll to position [4021, 0]
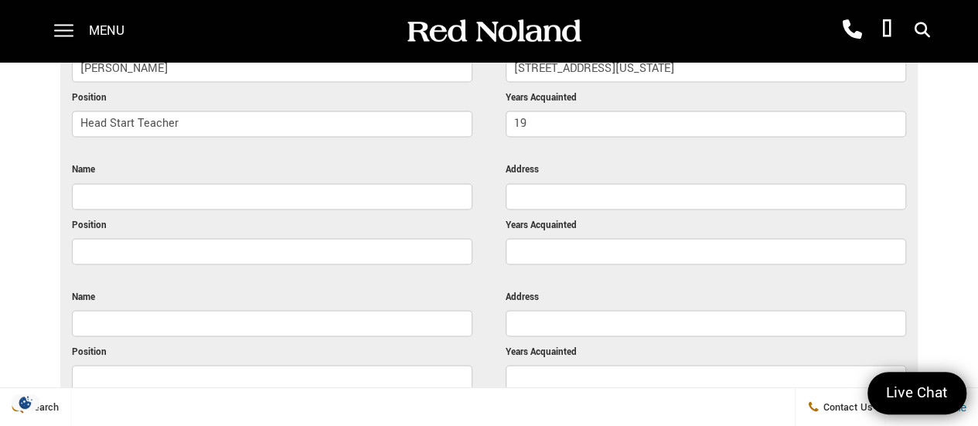
type input "19"
click at [353, 183] on input "Name" at bounding box center [272, 196] width 401 height 26
type input "HL McDonald"
click at [343, 238] on input "Position" at bounding box center [272, 251] width 401 height 26
type input "WyoTech Instructor"
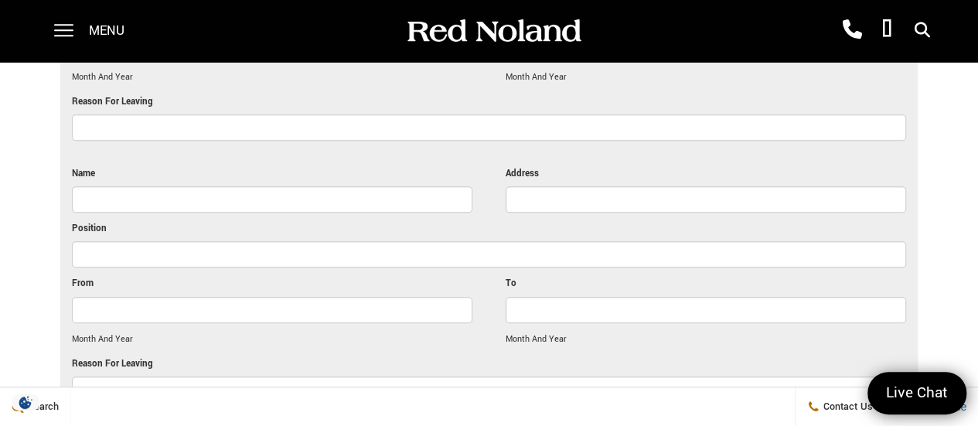
scroll to position [3403, 0]
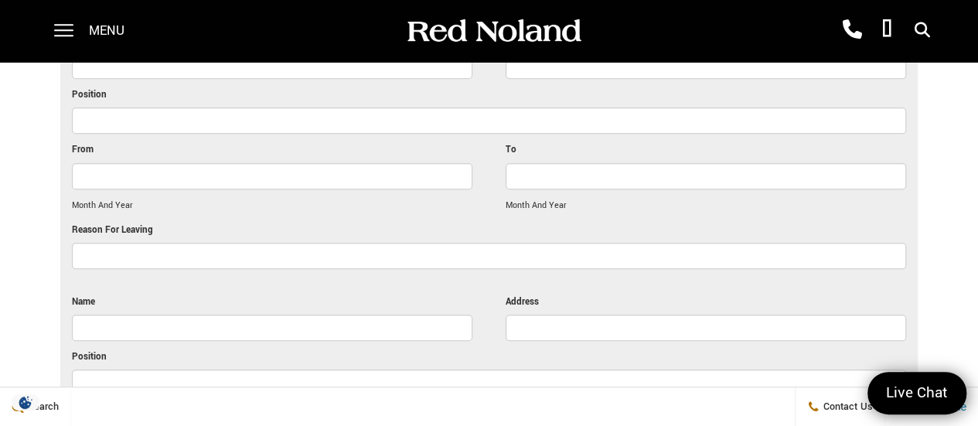
type input "1"
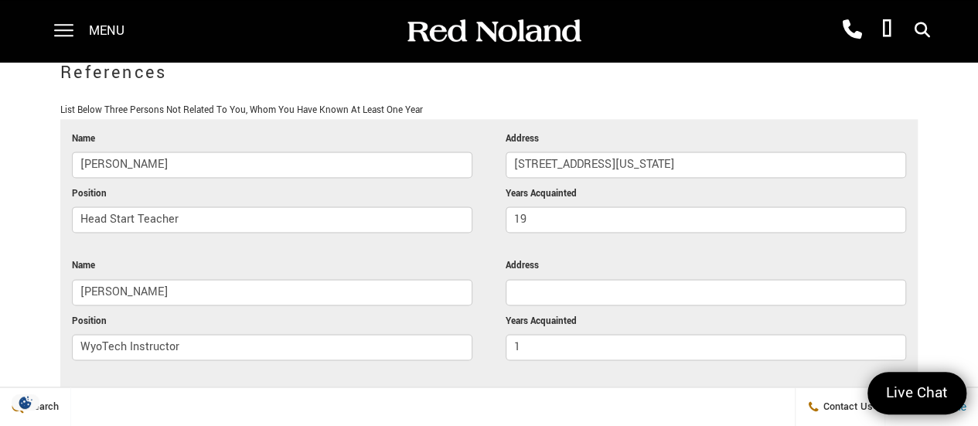
scroll to position [4021, 0]
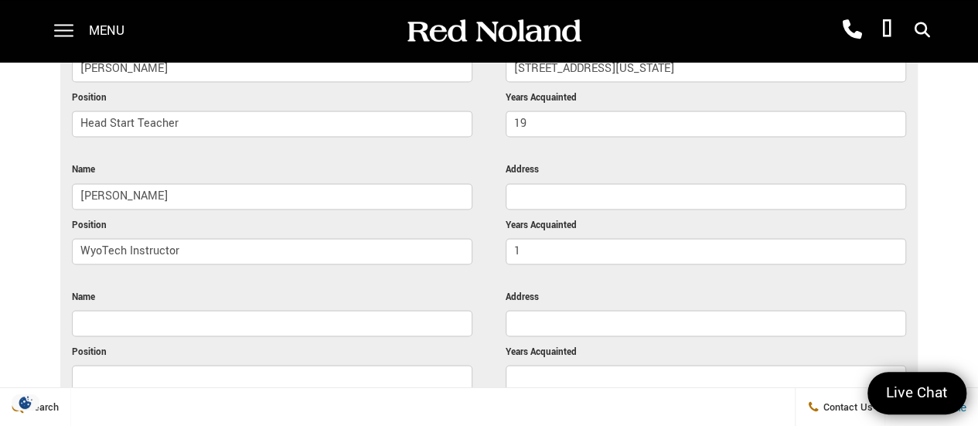
click at [544, 183] on input "Address" at bounding box center [706, 196] width 401 height 26
paste input "1889 Venture Dr, Laramie, WY 82070"
type input "1889 Venture Dr, Laramie, WY 82070"
click at [292, 310] on input "Name" at bounding box center [272, 323] width 401 height 26
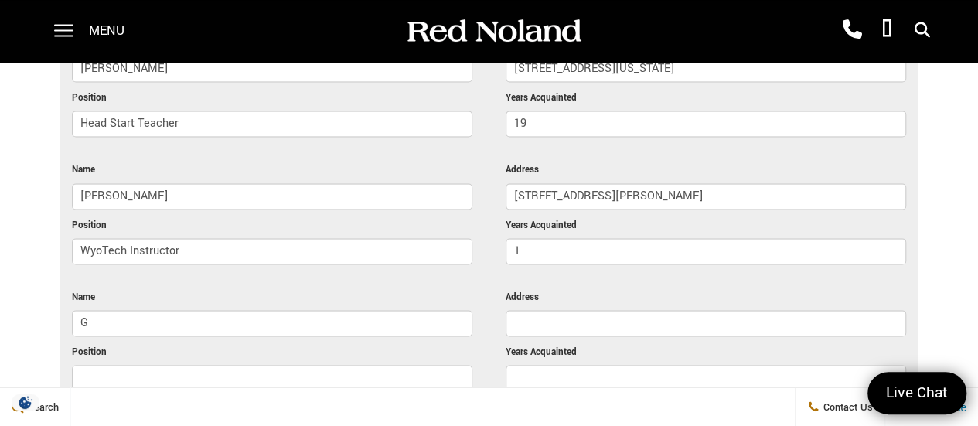
click at [292, 310] on input "G" at bounding box center [272, 323] width 401 height 26
type input "Gordon Heien"
paste input "1889 Venture Dr, Laramie, WY 82070"
type input "1889 Venture Dr, Laramie, WY 82070"
click at [281, 365] on input "Position" at bounding box center [272, 378] width 401 height 26
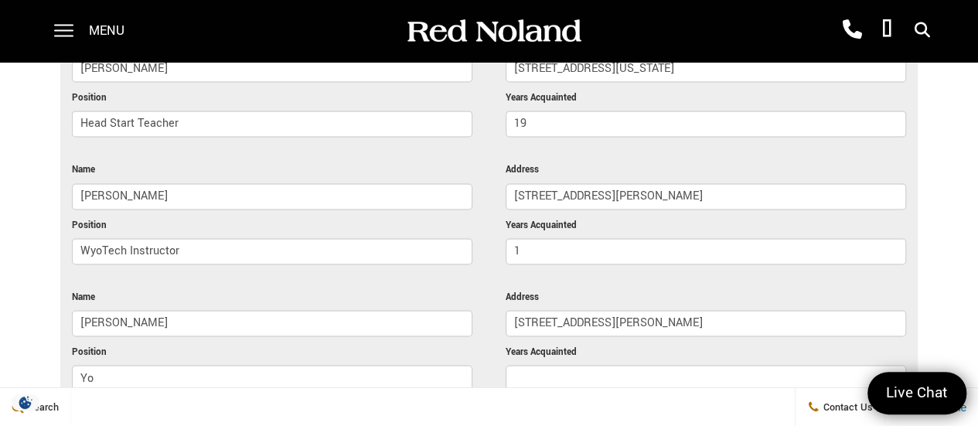
type input "Y"
type input "WyoTech Instructor"
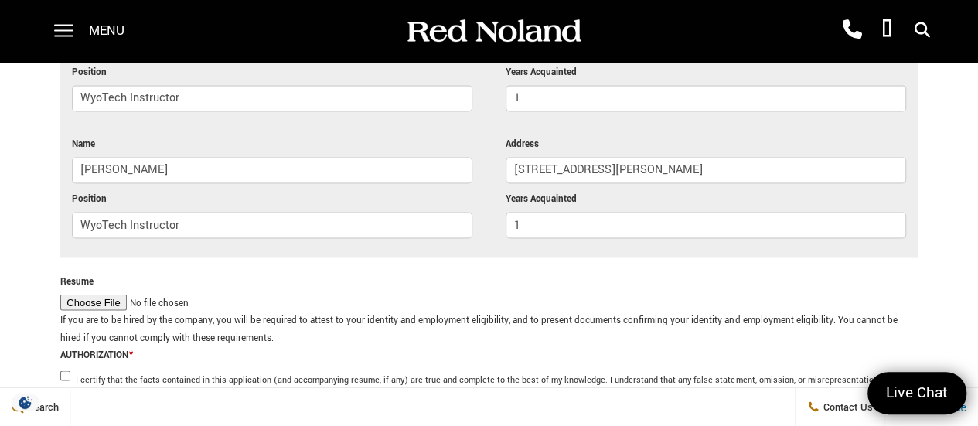
scroll to position [4176, 0]
type input "1"
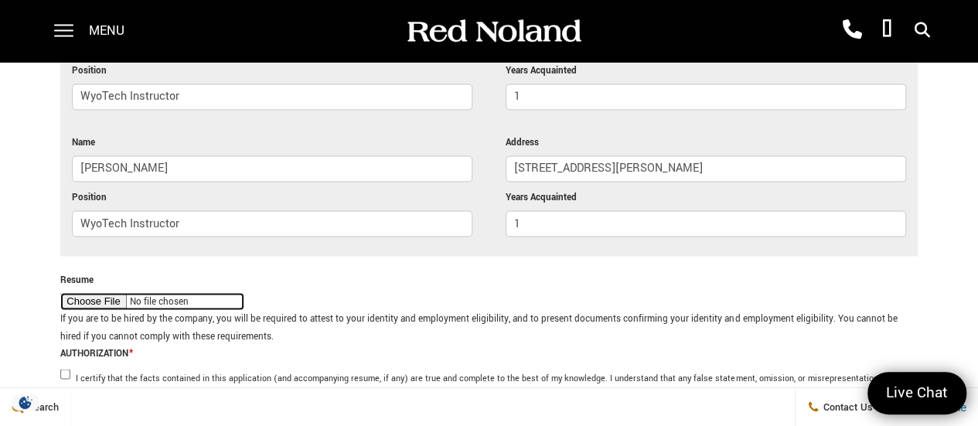
click at [111, 292] on input "Resume" at bounding box center [152, 301] width 184 height 18
type input "C:\fakepath\Cody Spann Resume June 2025.docx"
click at [67, 369] on input "I certify that the facts contained in this application (and accompanying resume…" at bounding box center [65, 374] width 10 height 10
checkbox input "true"
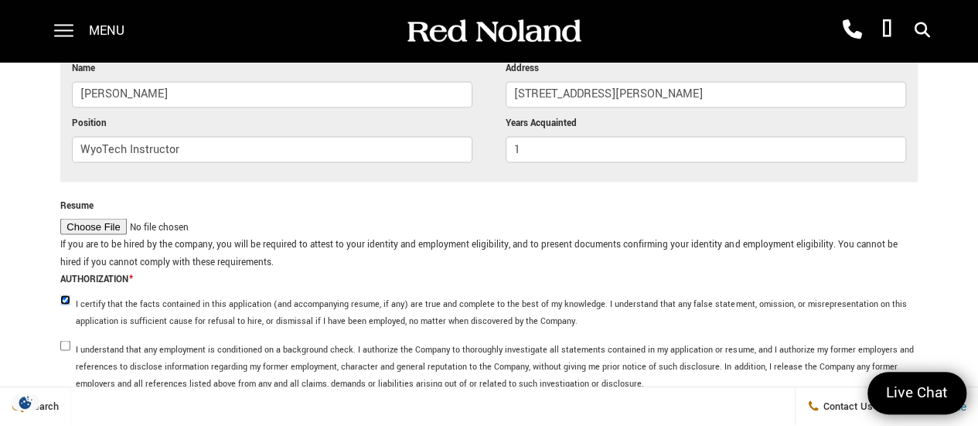
scroll to position [4253, 0]
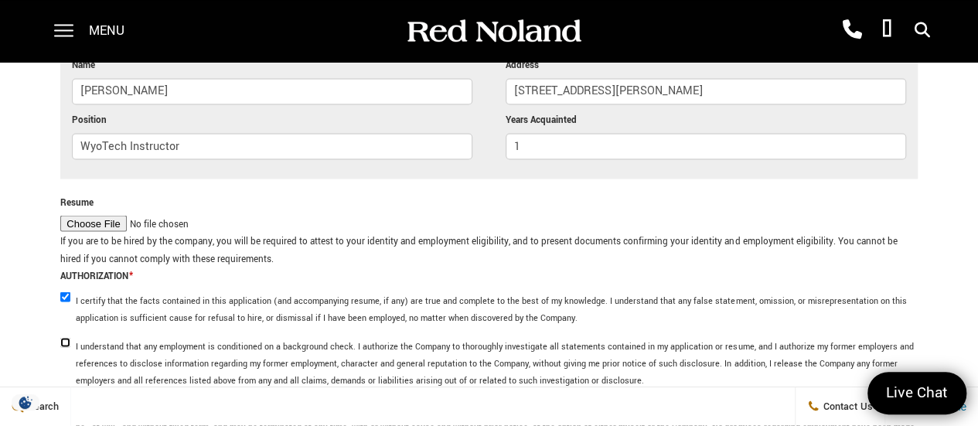
click at [64, 337] on input "I understand that any employment is conditioned on a background check. I author…" at bounding box center [65, 342] width 10 height 10
checkbox input "true"
click at [67, 400] on input "I understand and agree that nothing contained in this application, or conveyed …" at bounding box center [65, 405] width 10 height 10
checkbox input "true"
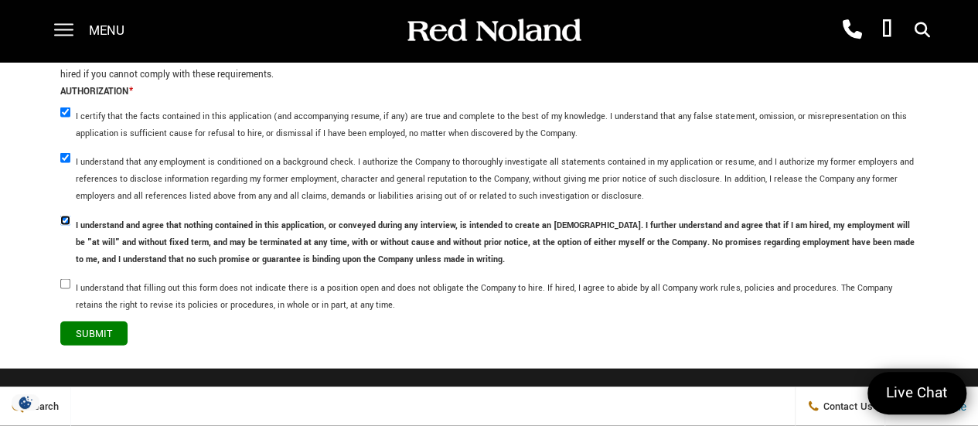
scroll to position [4485, 0]
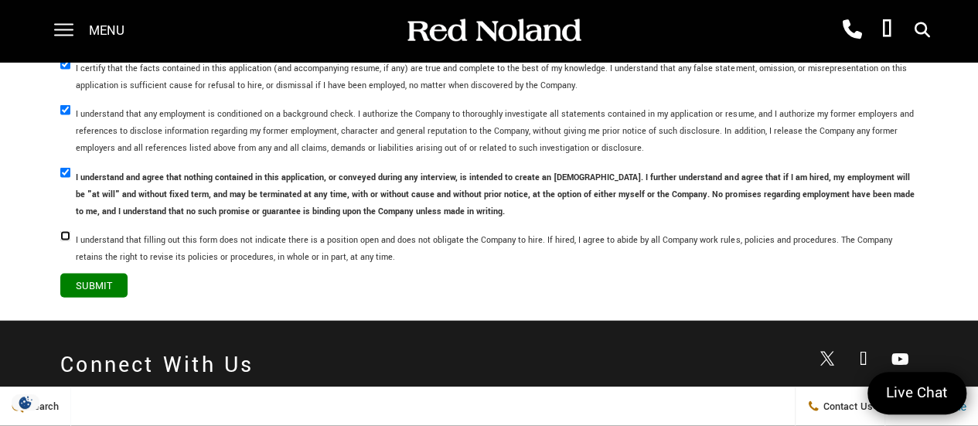
click at [66, 231] on input "I understand that filling out this form does not indicate there is a position o…" at bounding box center [65, 236] width 10 height 10
checkbox input "true"
click at [111, 274] on input "Submit" at bounding box center [93, 286] width 67 height 24
